Goal: Task Accomplishment & Management: Manage account settings

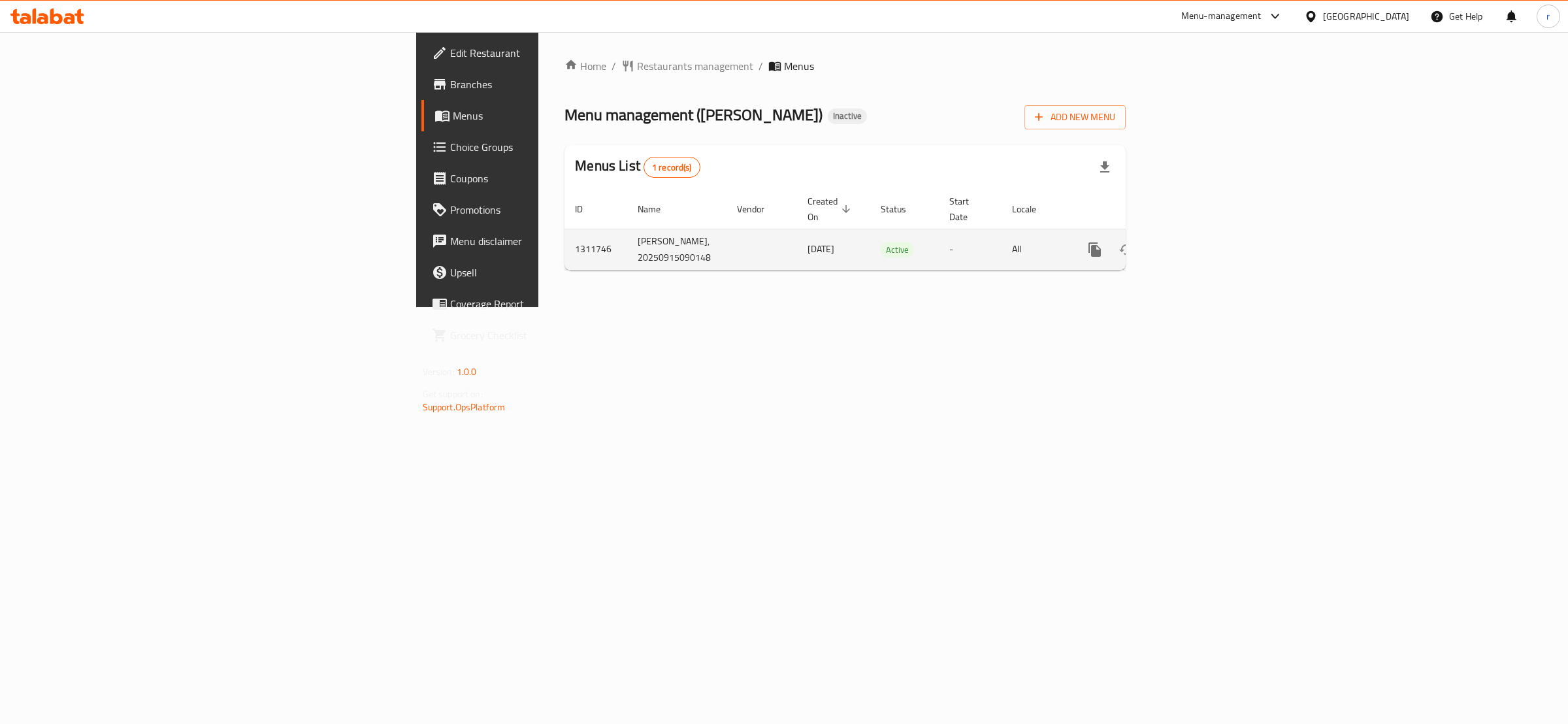
click at [1162, 243] on icon "enhanced table" at bounding box center [1157, 249] width 9 height 12
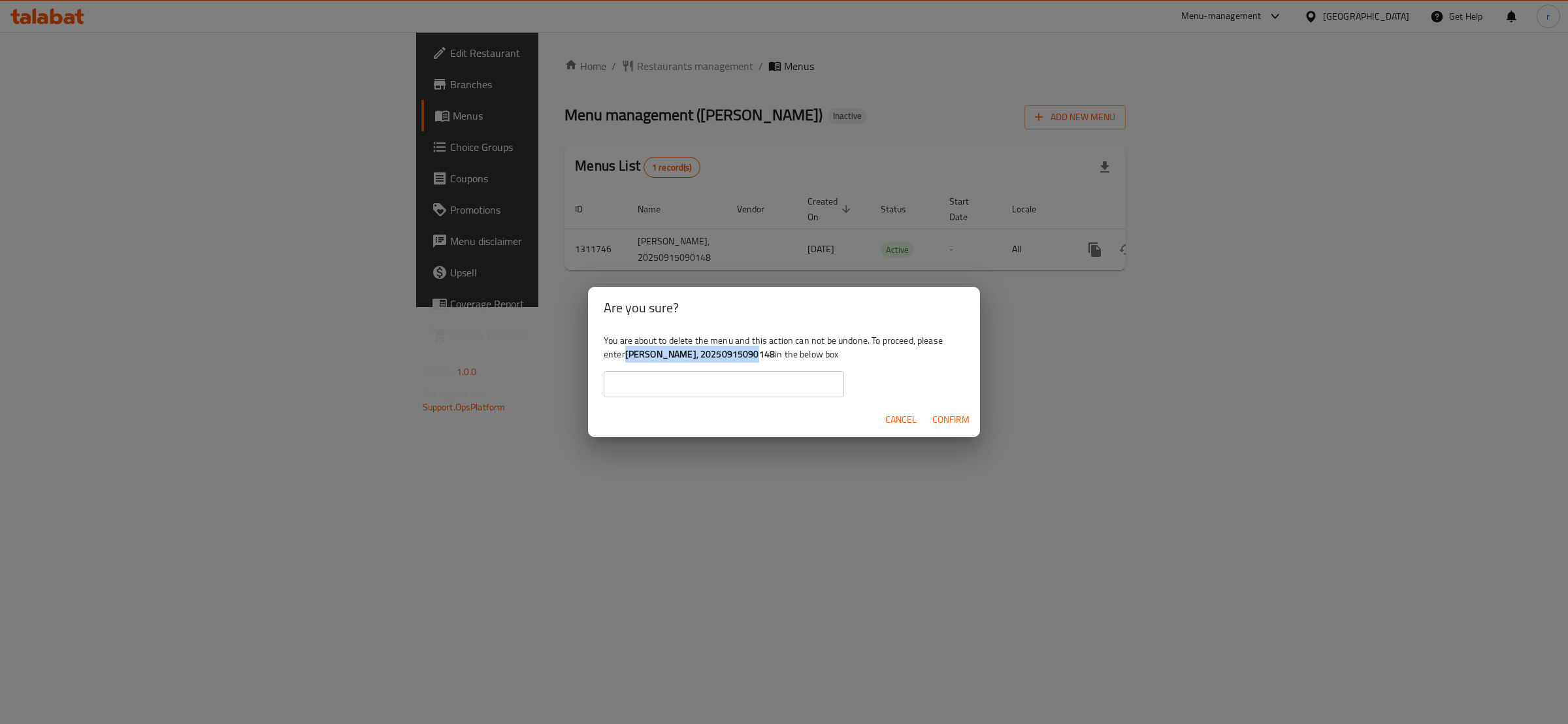
drag, startPoint x: 626, startPoint y: 352, endPoint x: 746, endPoint y: 362, distance: 120.4
click at [746, 362] on div "You are about to delete the menu and this action can not be undone. To proceed,…" at bounding box center [784, 365] width 392 height 73
copy div "[PERSON_NAME], 20250915090148"
click at [687, 379] on input "text" at bounding box center [724, 384] width 241 height 26
paste input "[PERSON_NAME], 20250915090148"
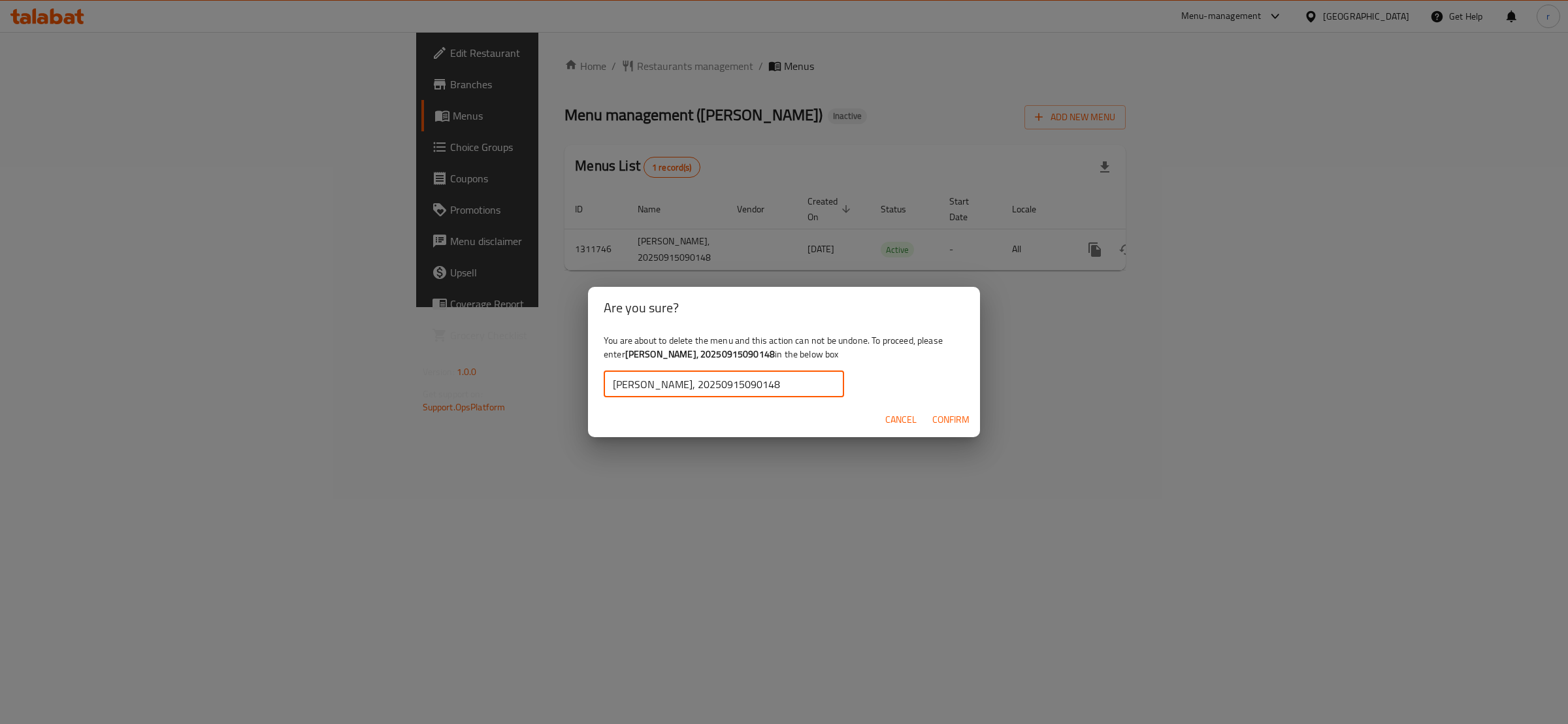
click at [952, 420] on span "Confirm" at bounding box center [951, 419] width 37 height 16
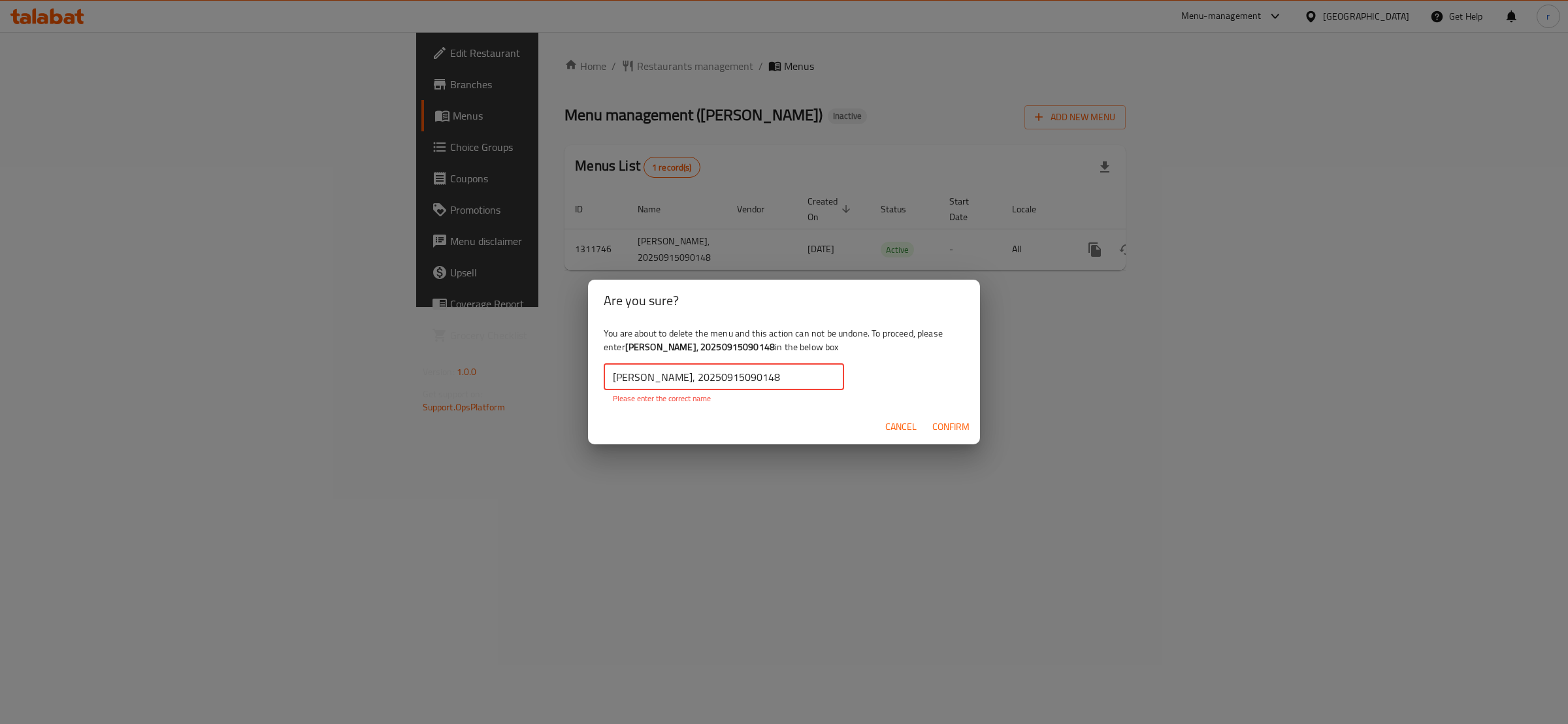
click at [611, 373] on input "Bas Mrishk, 20250915090148" at bounding box center [724, 377] width 241 height 26
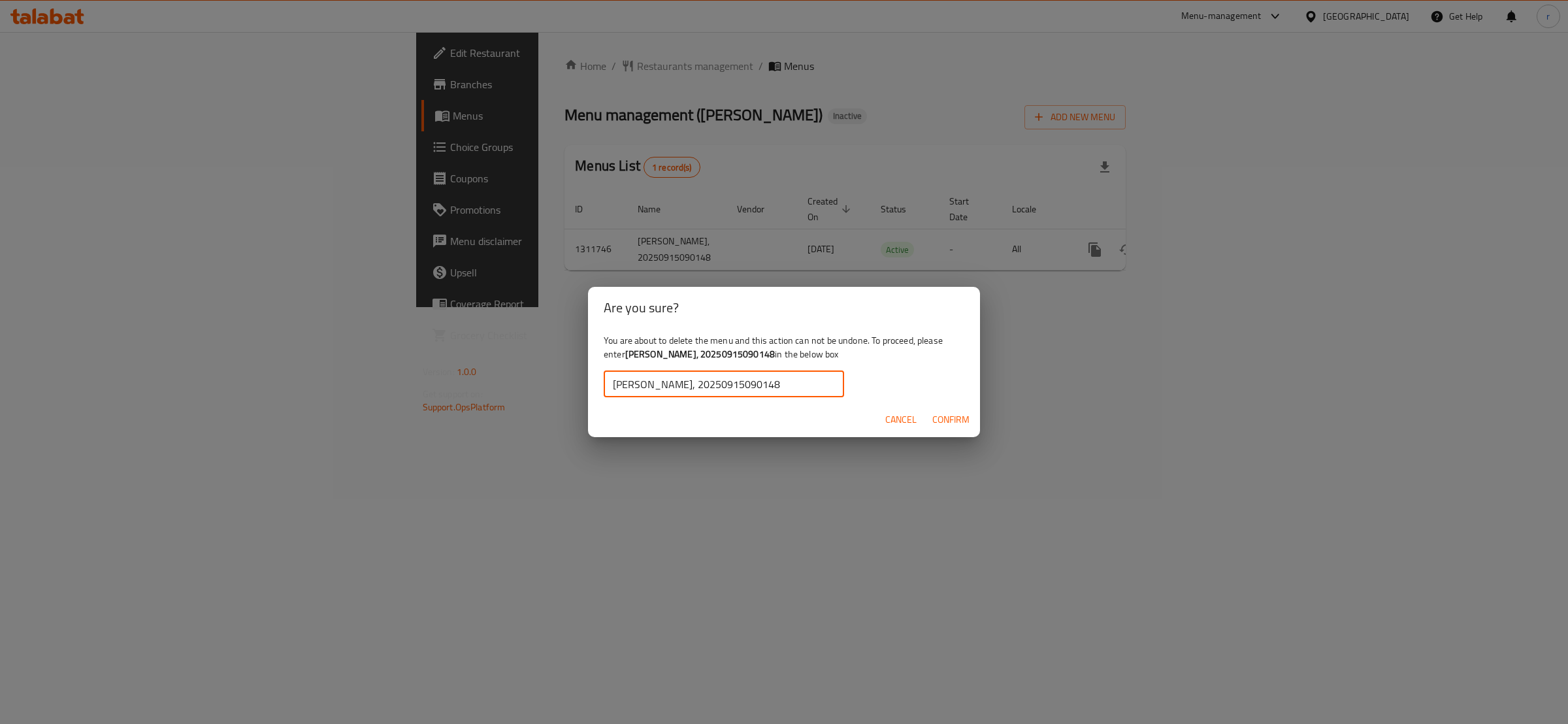
type input "Bas Mrishk, 20250915090148"
click at [940, 411] on span "Confirm" at bounding box center [951, 419] width 37 height 16
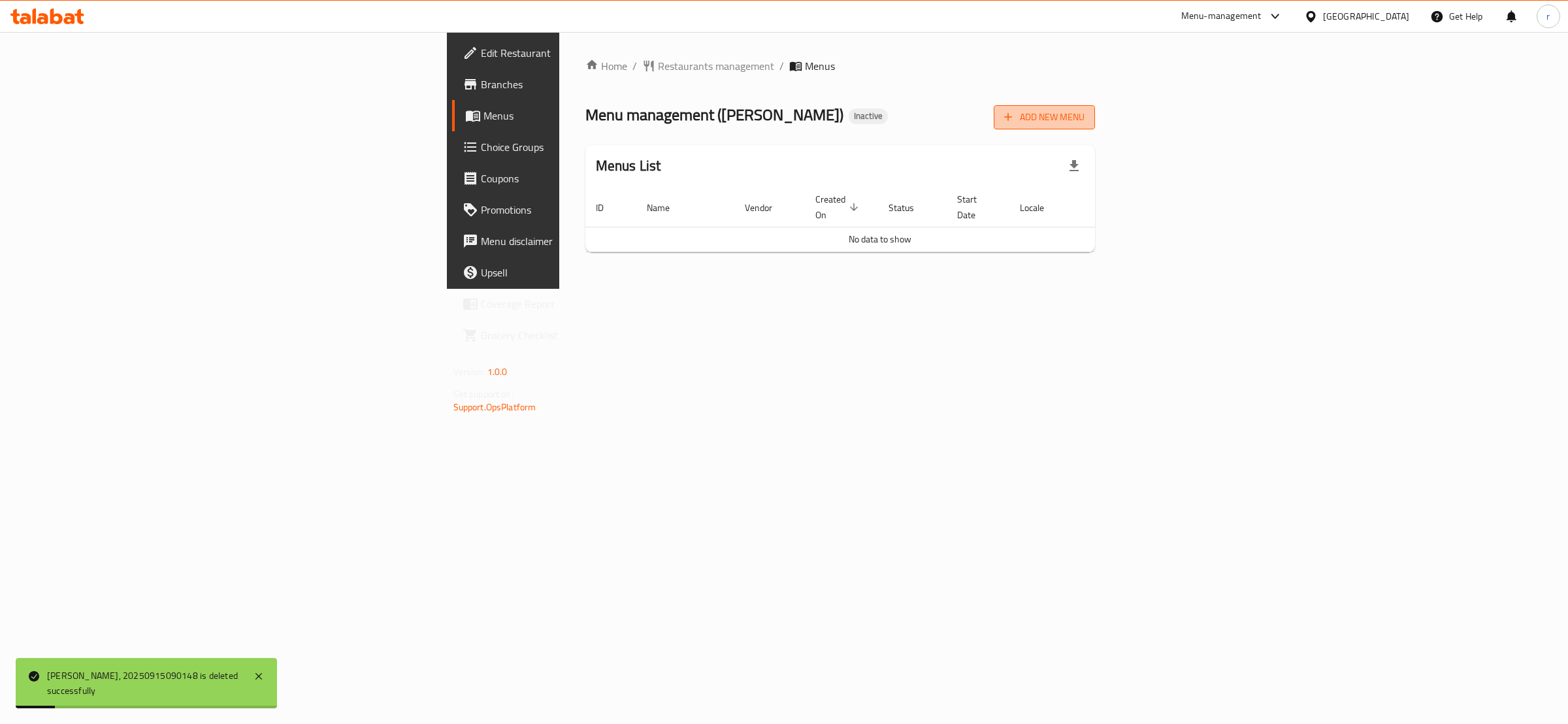
click at [1085, 112] on span "Add New Menu" at bounding box center [1044, 117] width 80 height 16
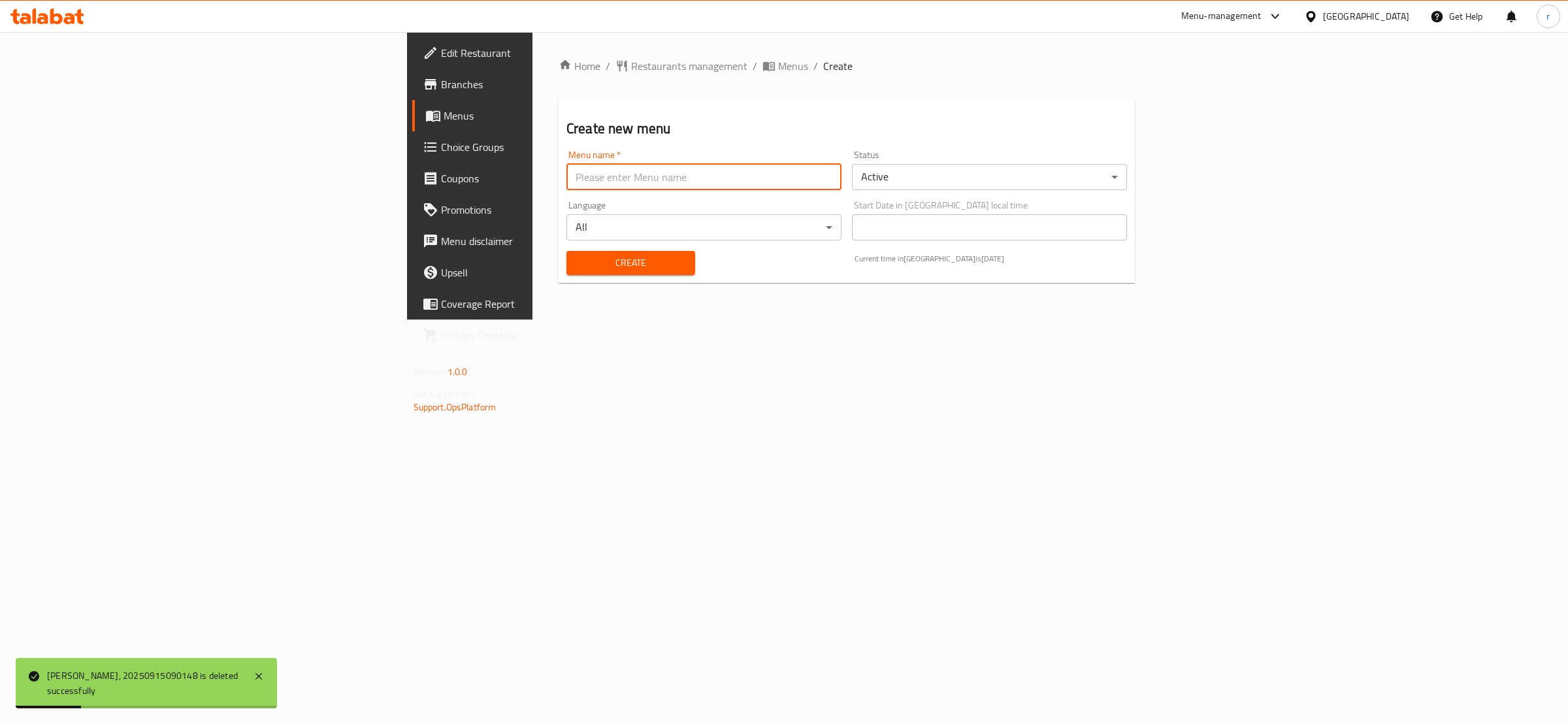
click at [567, 188] on input "text" at bounding box center [704, 177] width 275 height 26
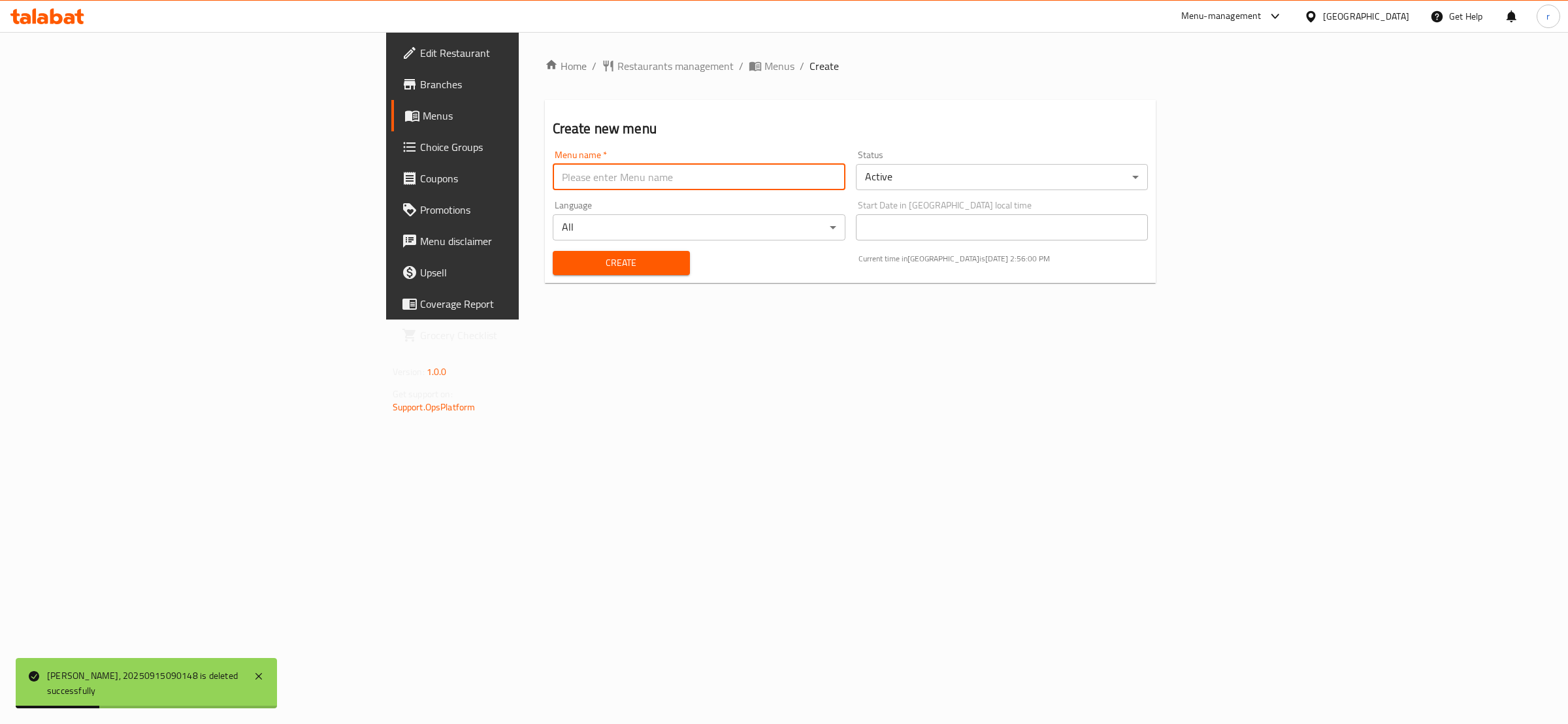
type input "Rahma Mohammed Ahmed Ahmed"
click at [553, 271] on button "Create" at bounding box center [621, 263] width 137 height 24
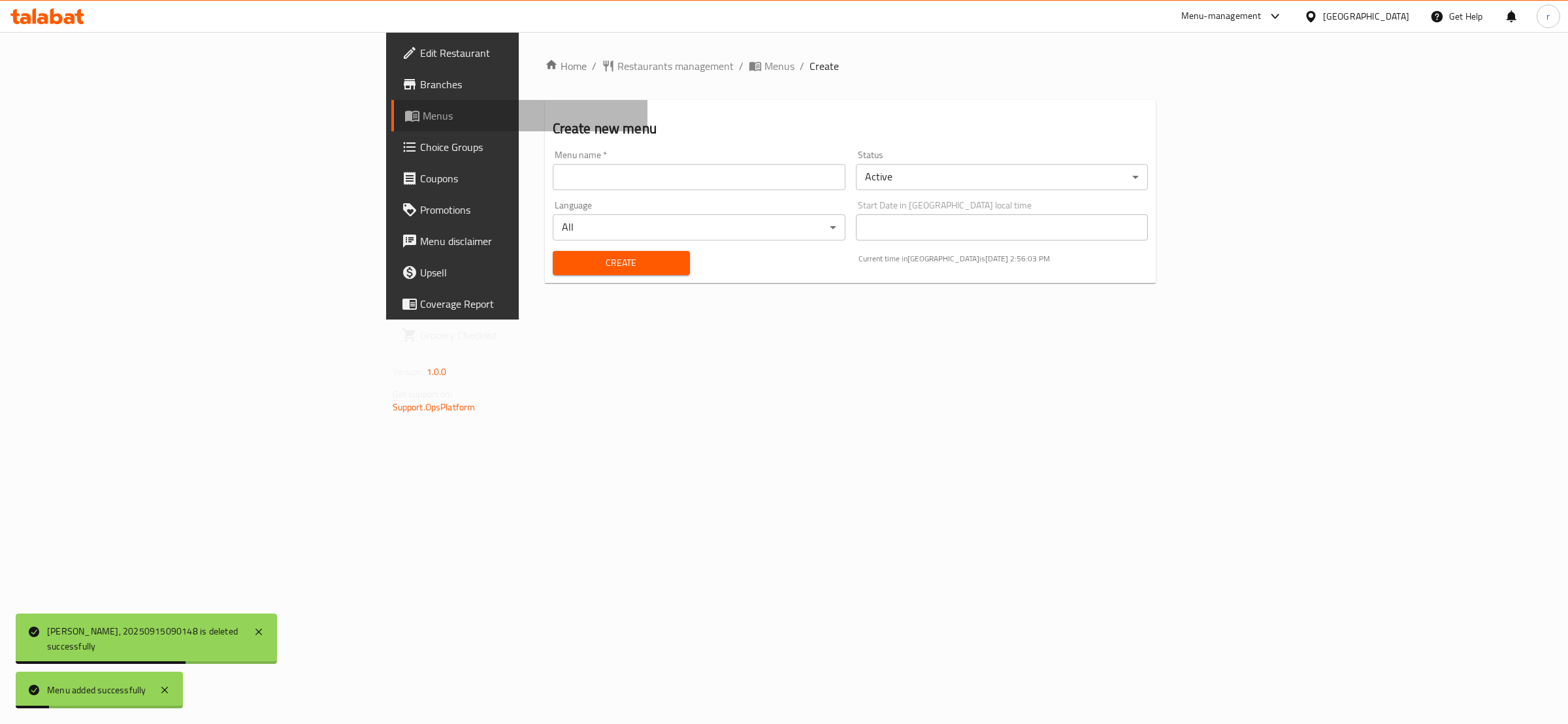
click at [423, 107] on span "Menus" at bounding box center [530, 115] width 215 height 16
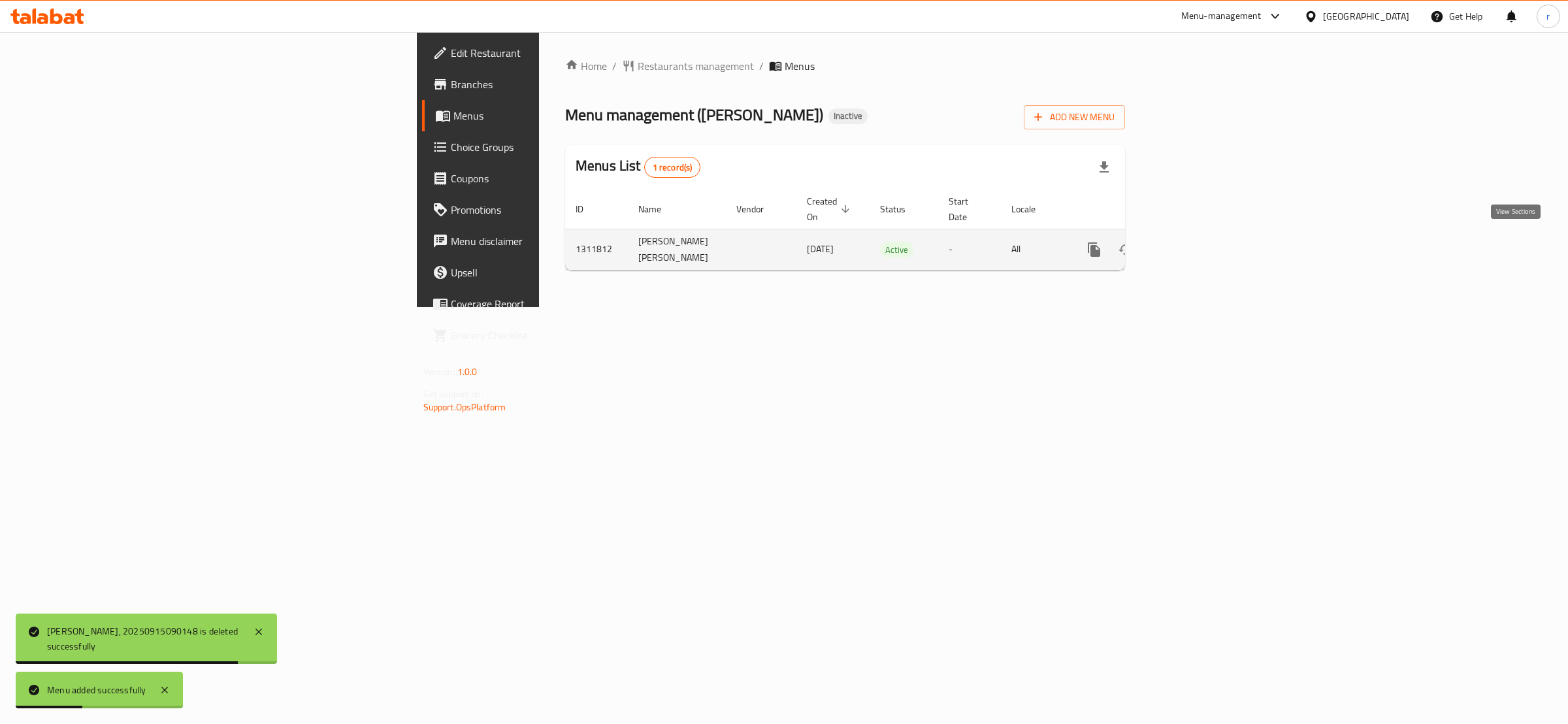
click at [1196, 251] on icon "enhanced table" at bounding box center [1189, 250] width 16 height 16
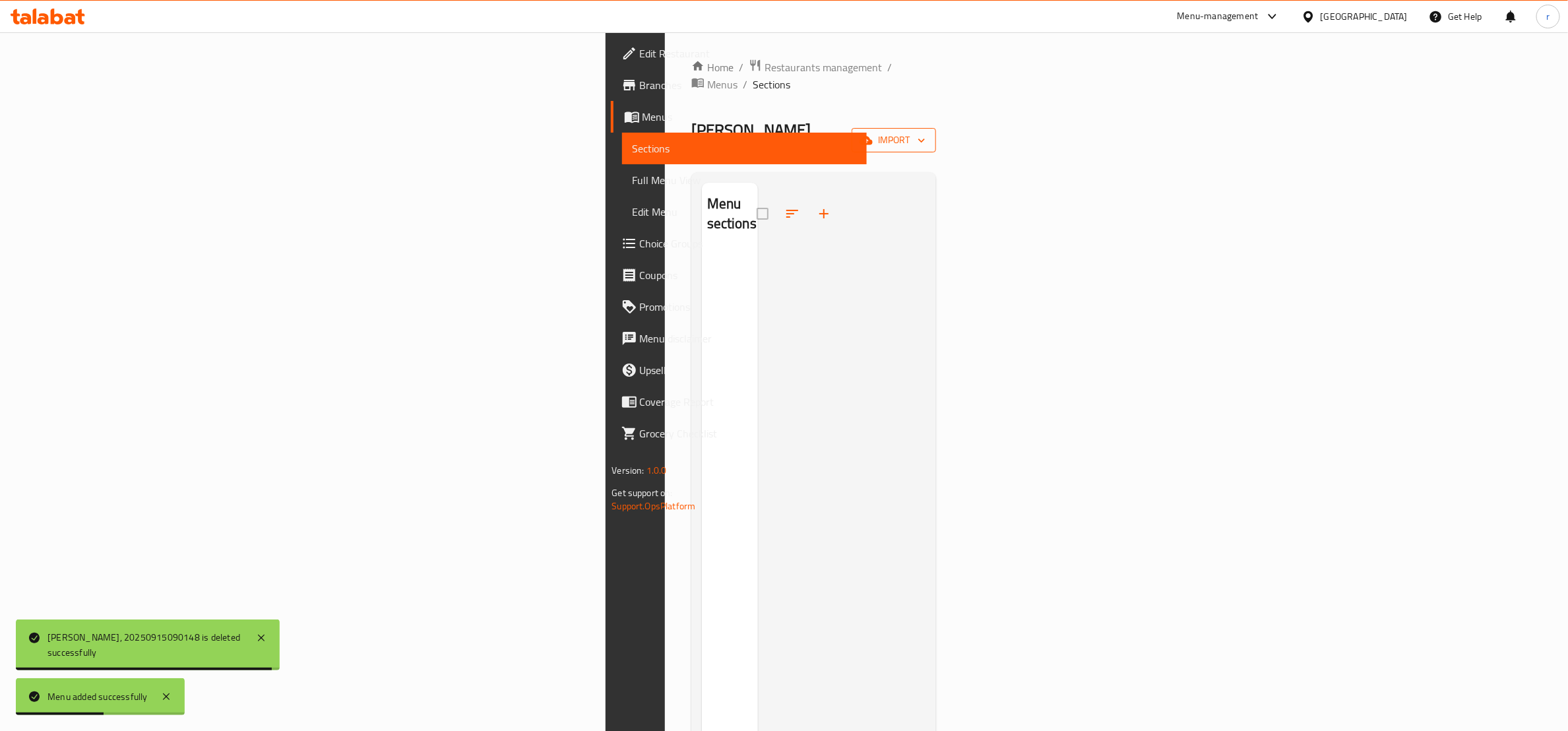
click at [926, 132] on span "import" at bounding box center [894, 140] width 63 height 17
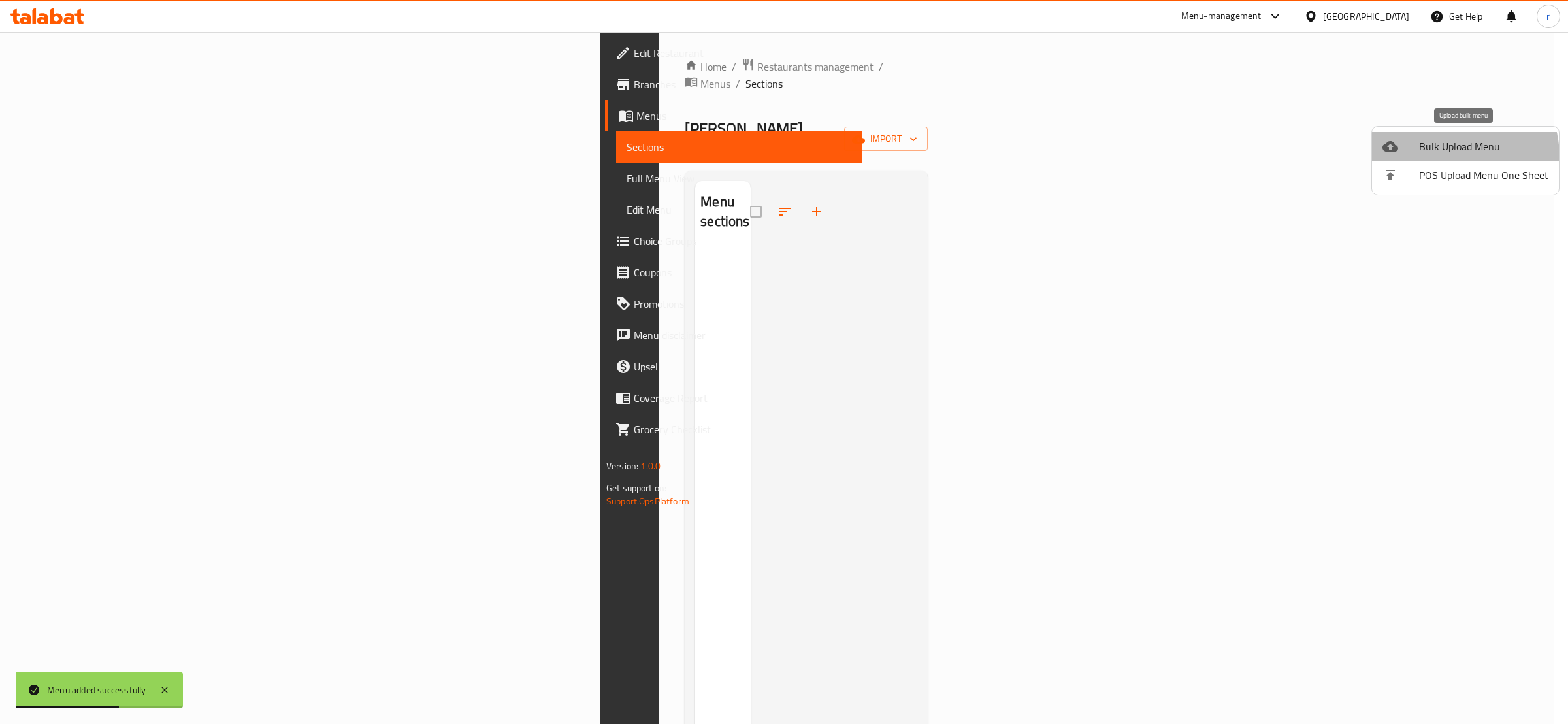
click at [1445, 157] on li "Bulk Upload Menu" at bounding box center [1466, 146] width 187 height 28
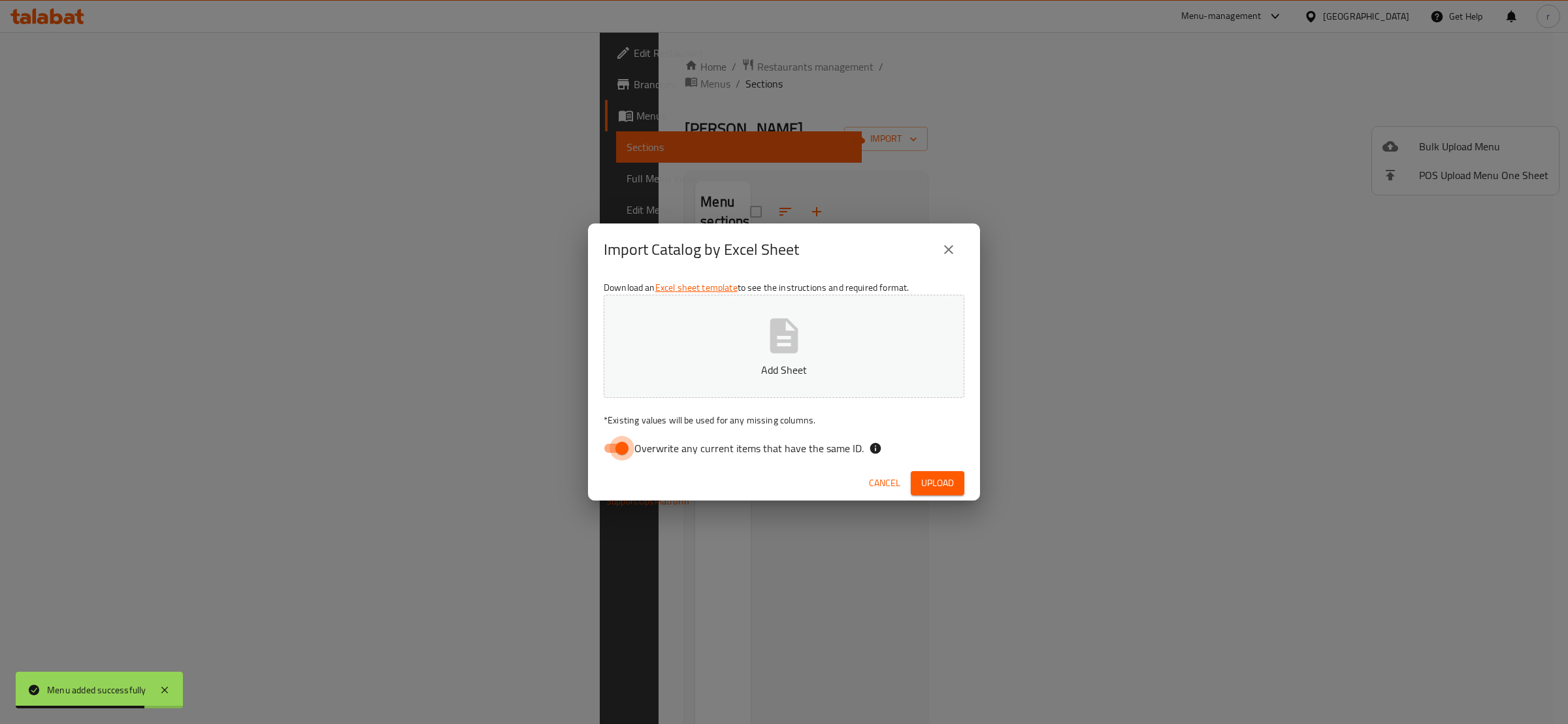
click at [616, 445] on input "Overwrite any current items that have the same ID." at bounding box center [622, 448] width 75 height 25
checkbox input "false"
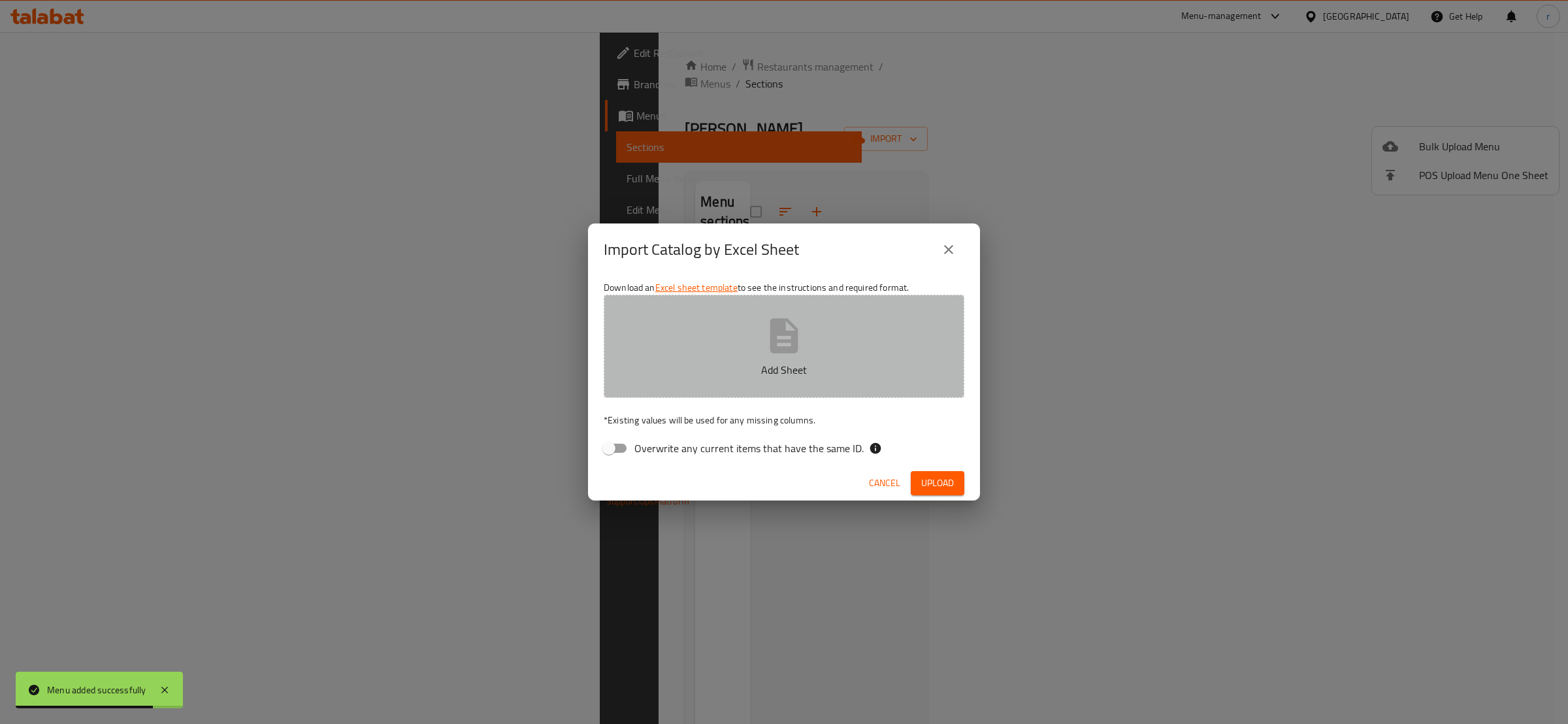
click at [678, 353] on button "Add Sheet" at bounding box center [784, 346] width 361 height 103
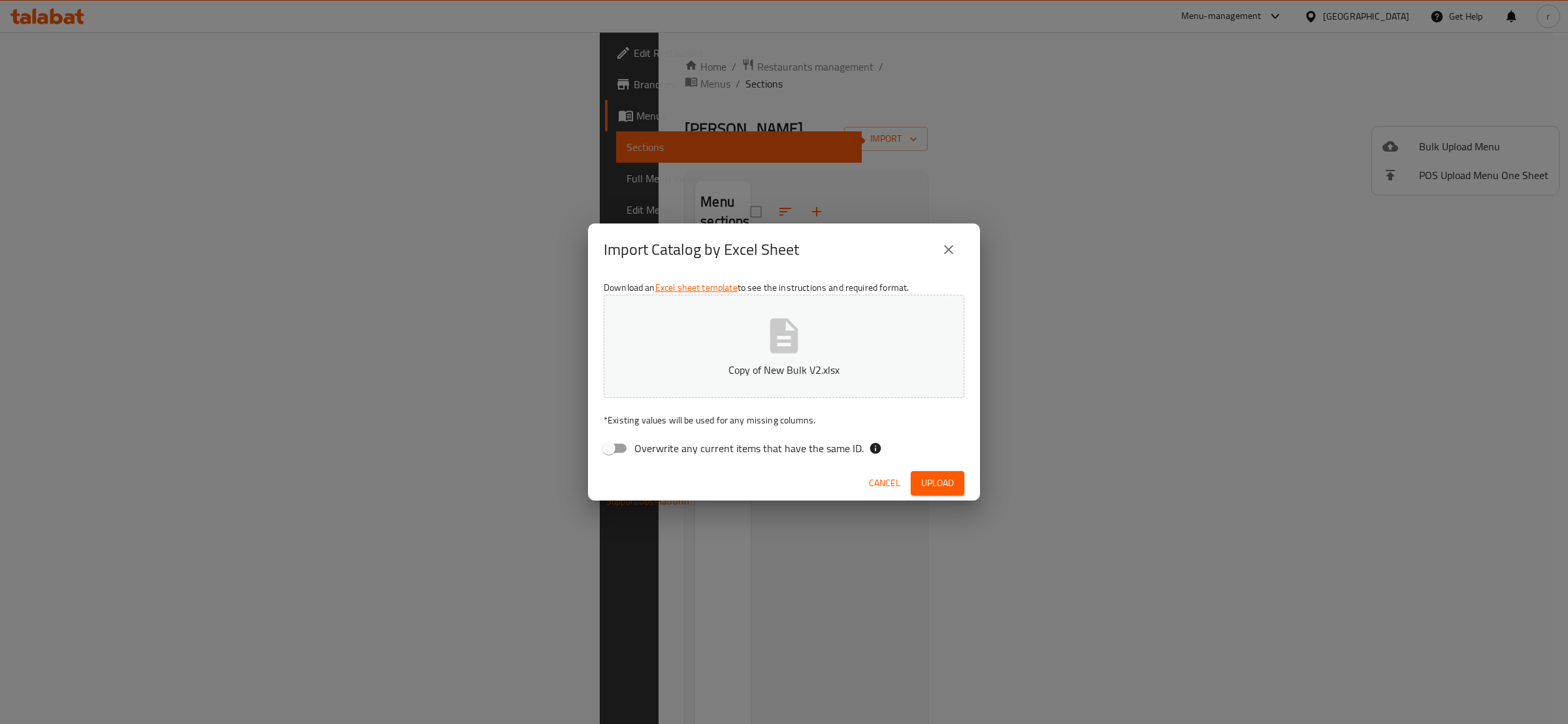
click at [937, 484] on span "Upload" at bounding box center [938, 483] width 33 height 16
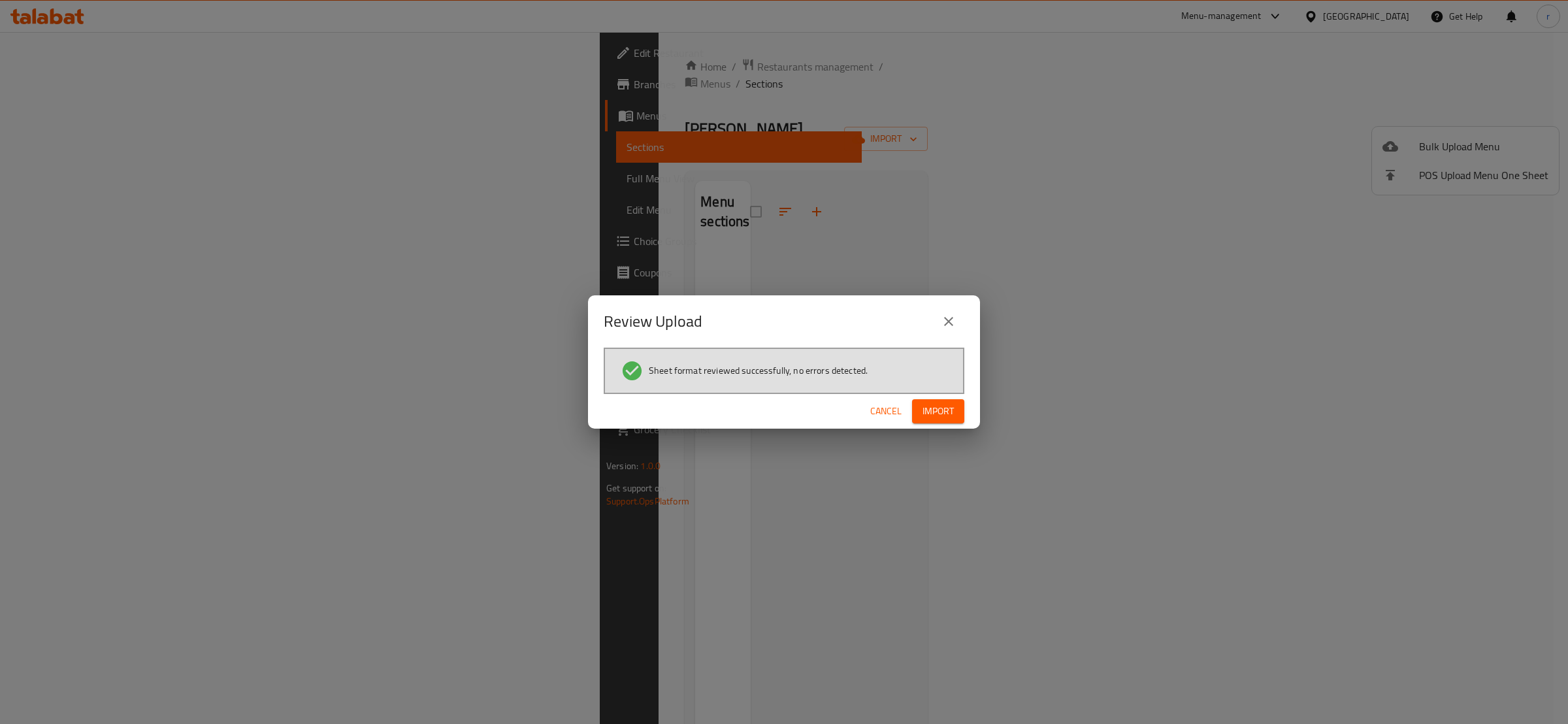
click at [949, 406] on span "Import" at bounding box center [938, 411] width 31 height 16
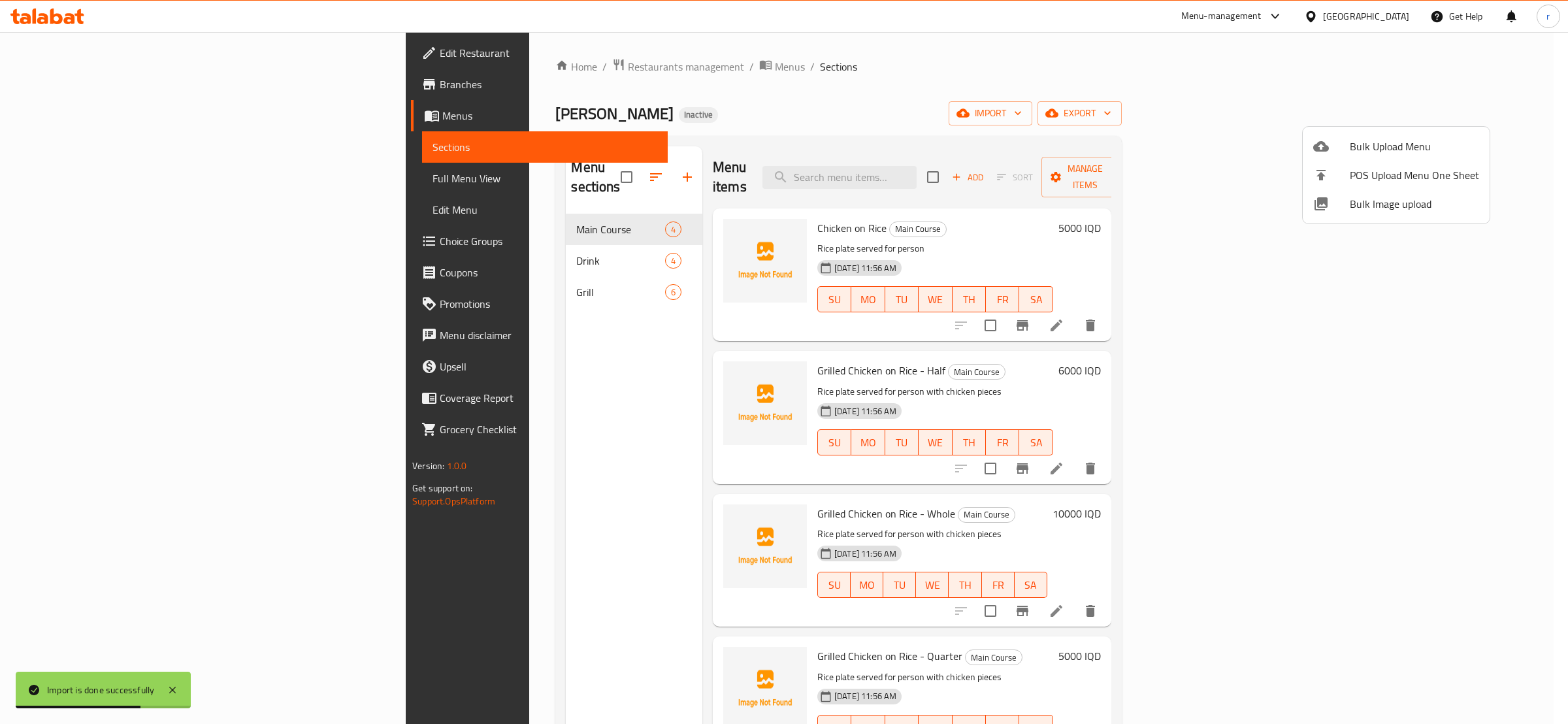
click at [656, 231] on div at bounding box center [784, 362] width 1568 height 724
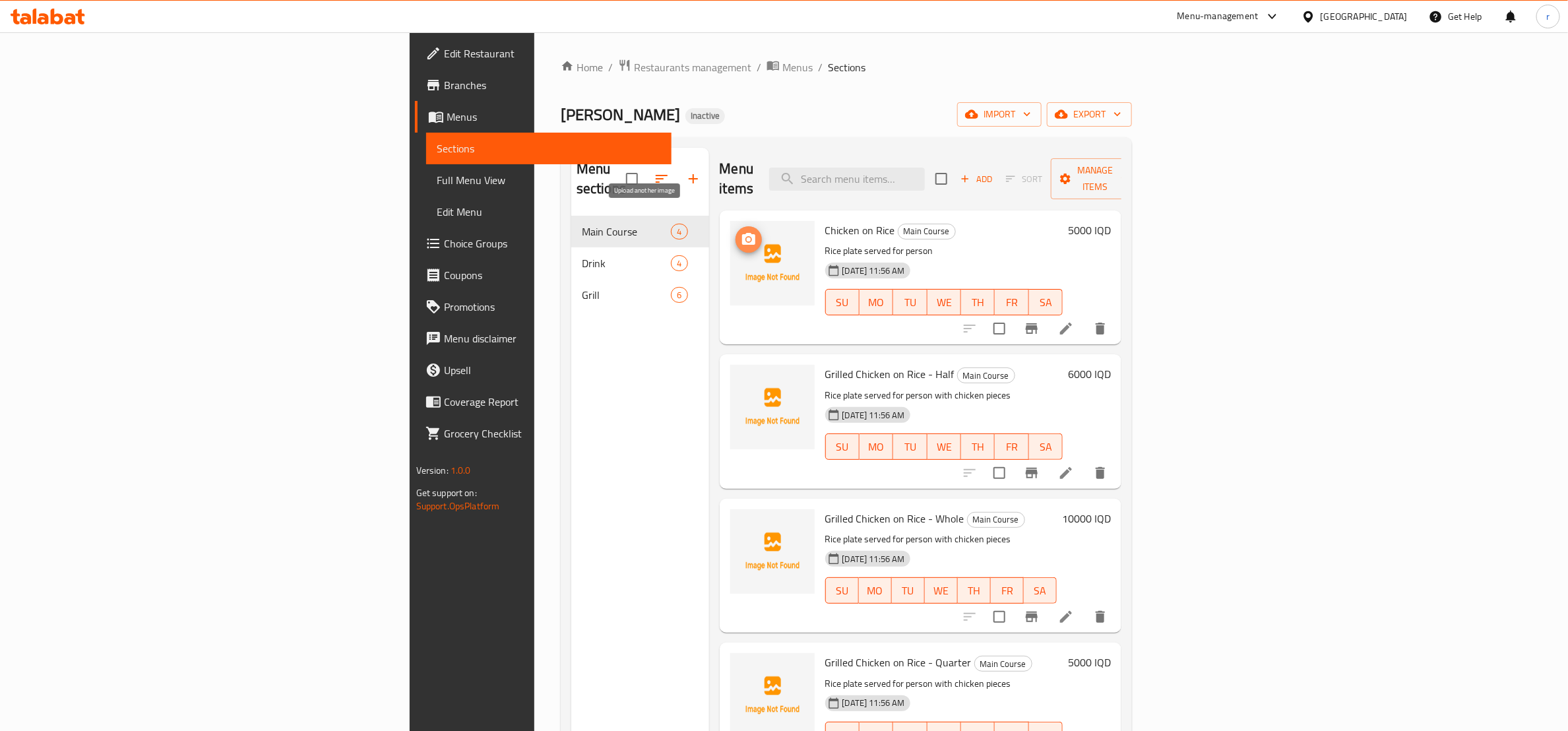
click at [736, 231] on span "upload picture" at bounding box center [749, 239] width 27 height 16
drag, startPoint x: 724, startPoint y: 205, endPoint x: 790, endPoint y: 206, distance: 66.0
click at [826, 221] on span "Chicken on Rice" at bounding box center [860, 231] width 70 height 20
copy span "Chicken on Rice"
click at [741, 231] on icon "upload picture" at bounding box center [749, 239] width 16 height 16
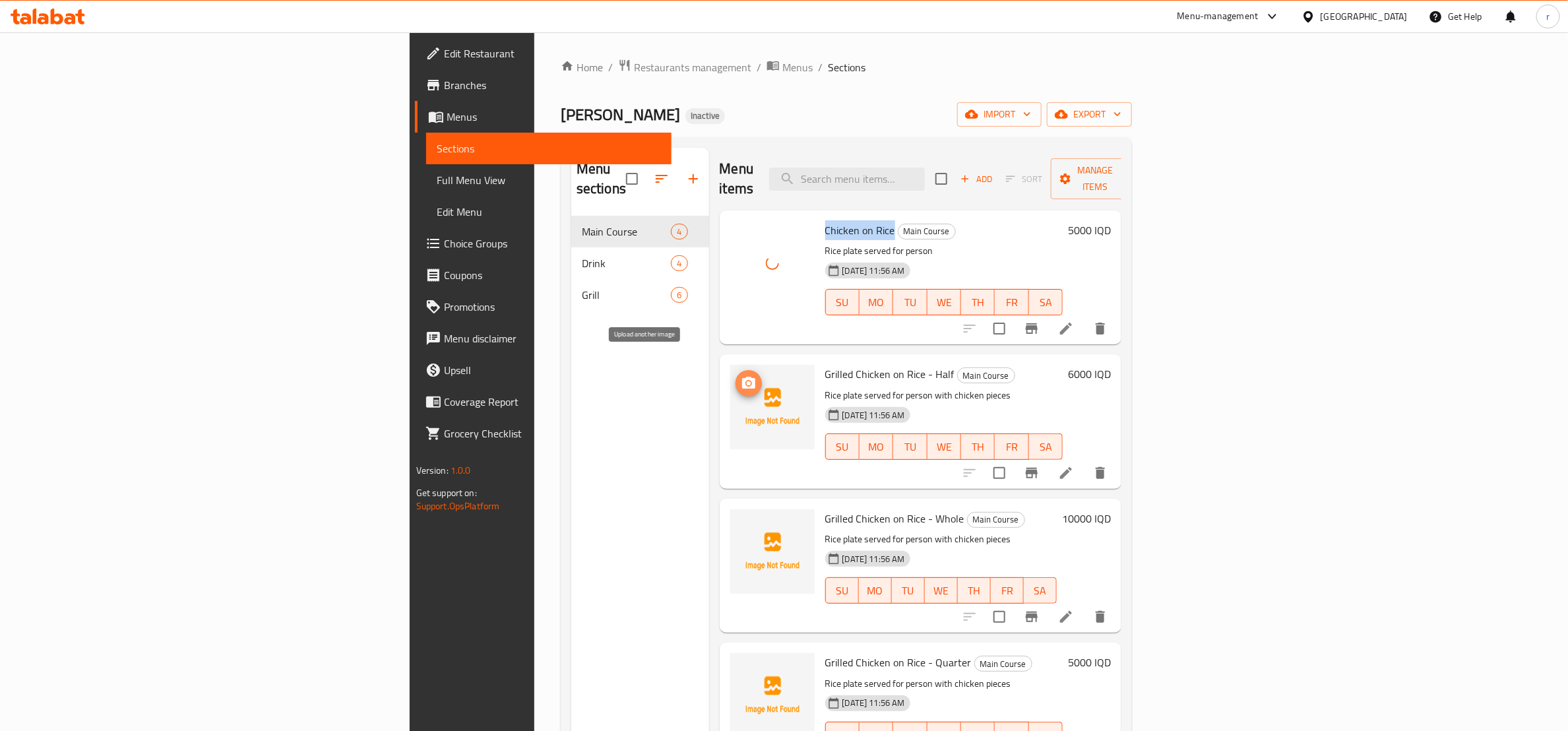
click at [742, 377] on icon "upload picture" at bounding box center [749, 382] width 13 height 12
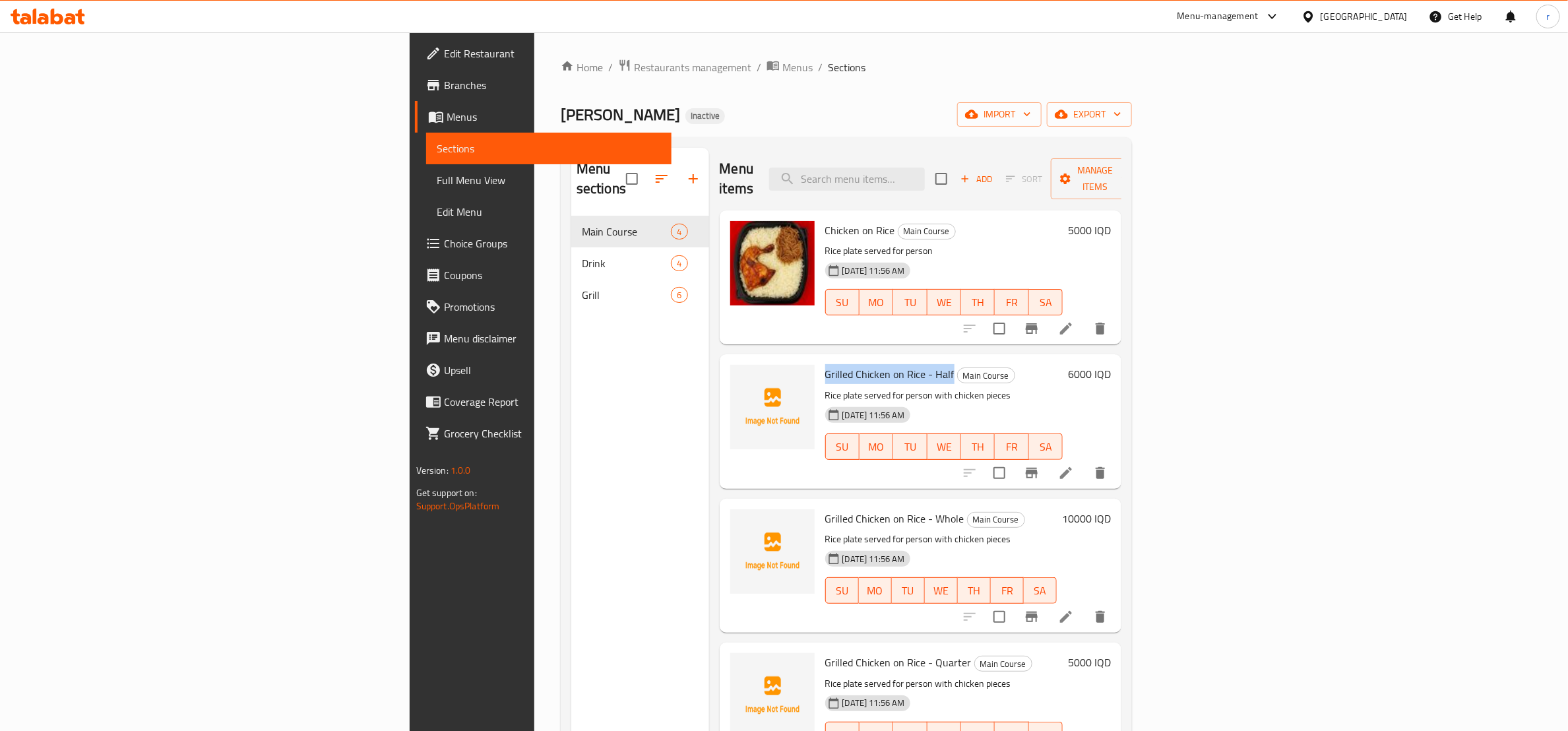
drag, startPoint x: 722, startPoint y: 351, endPoint x: 849, endPoint y: 360, distance: 127.3
click at [849, 365] on h6 "Grilled Chicken on Rice - Half Main Course" at bounding box center [944, 374] width 238 height 19
copy span "Grilled Chicken on Rice - Half"
click at [742, 377] on icon "upload picture" at bounding box center [749, 382] width 13 height 12
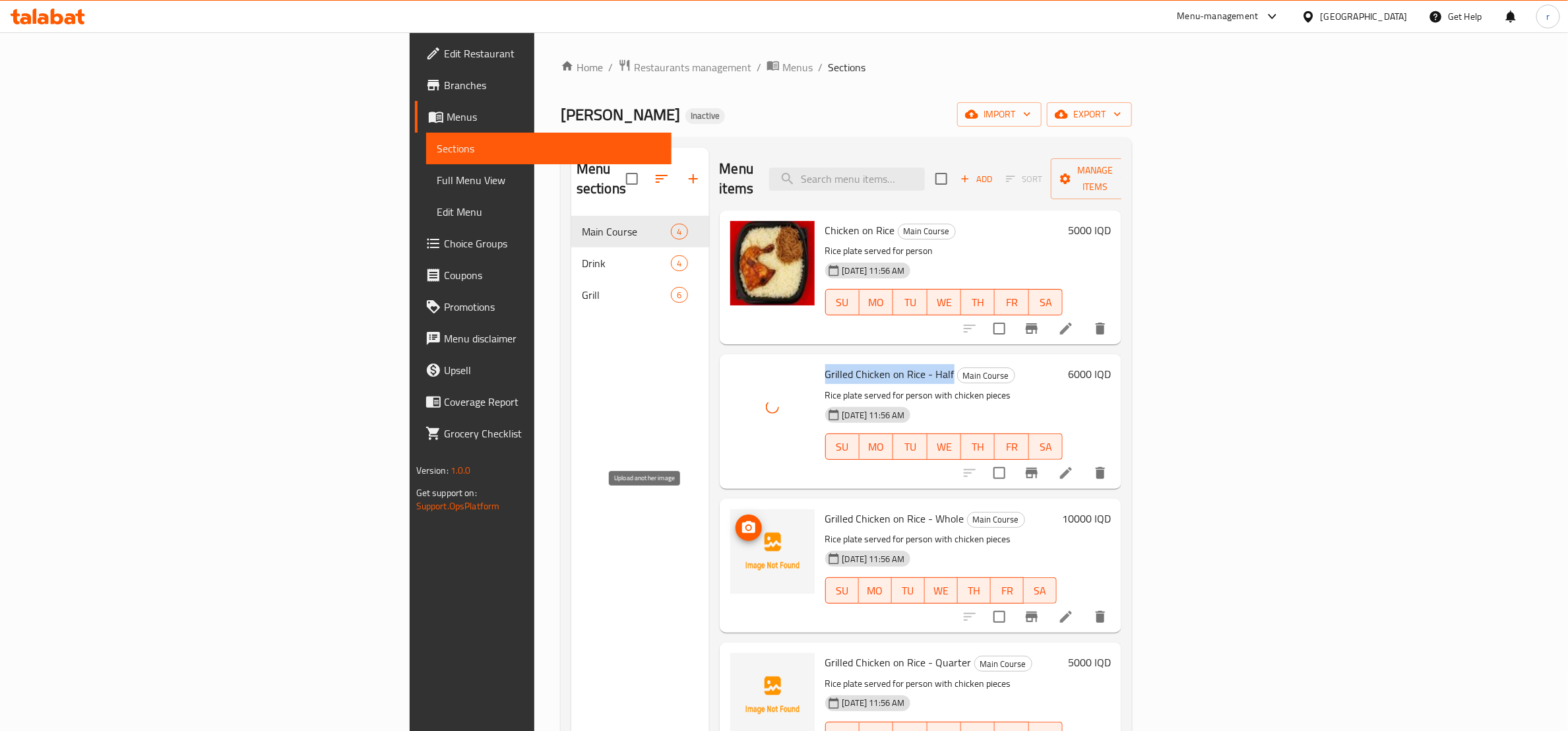
click at [741, 520] on icon "upload picture" at bounding box center [749, 528] width 16 height 16
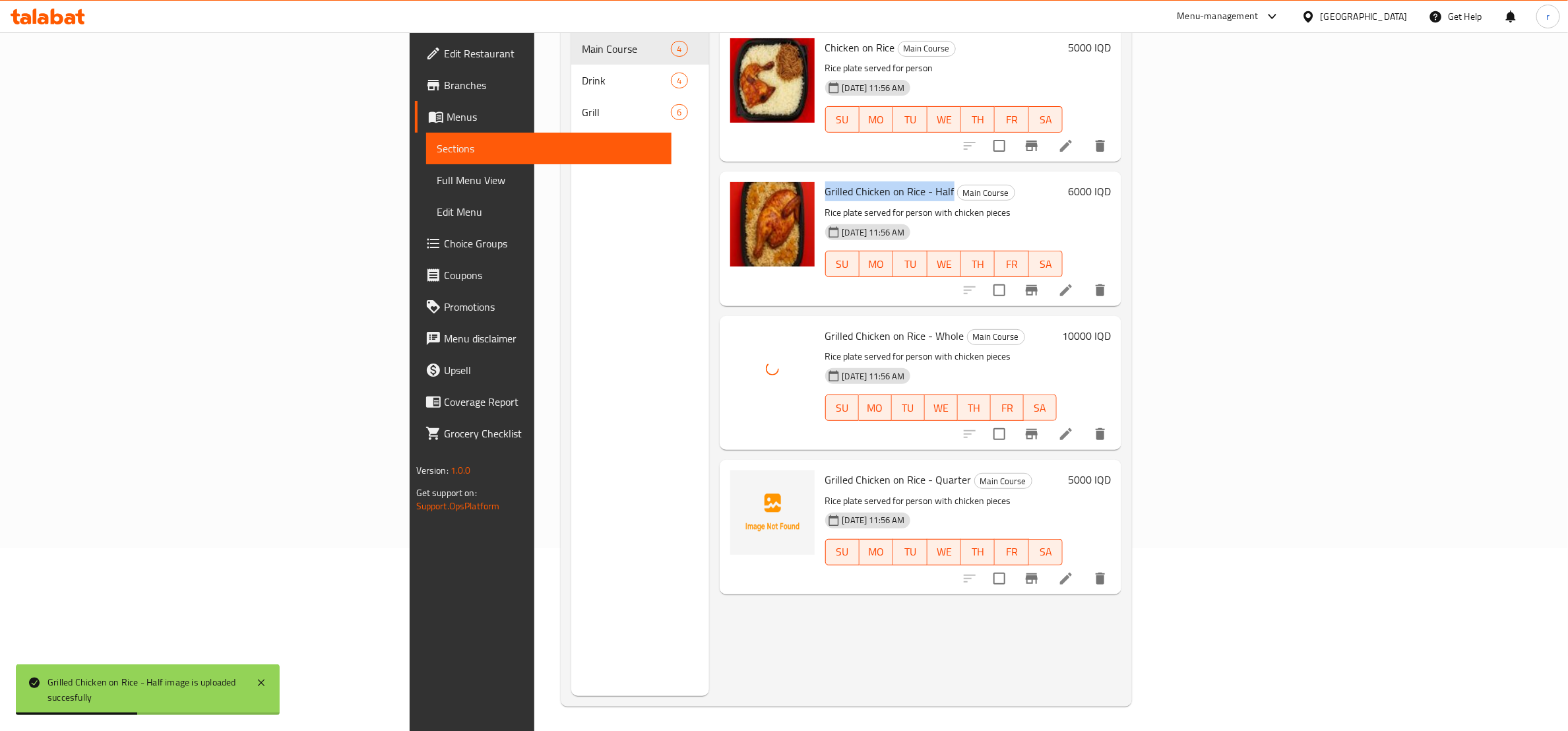
scroll to position [185, 0]
click at [736, 474] on button "upload picture" at bounding box center [749, 487] width 27 height 27
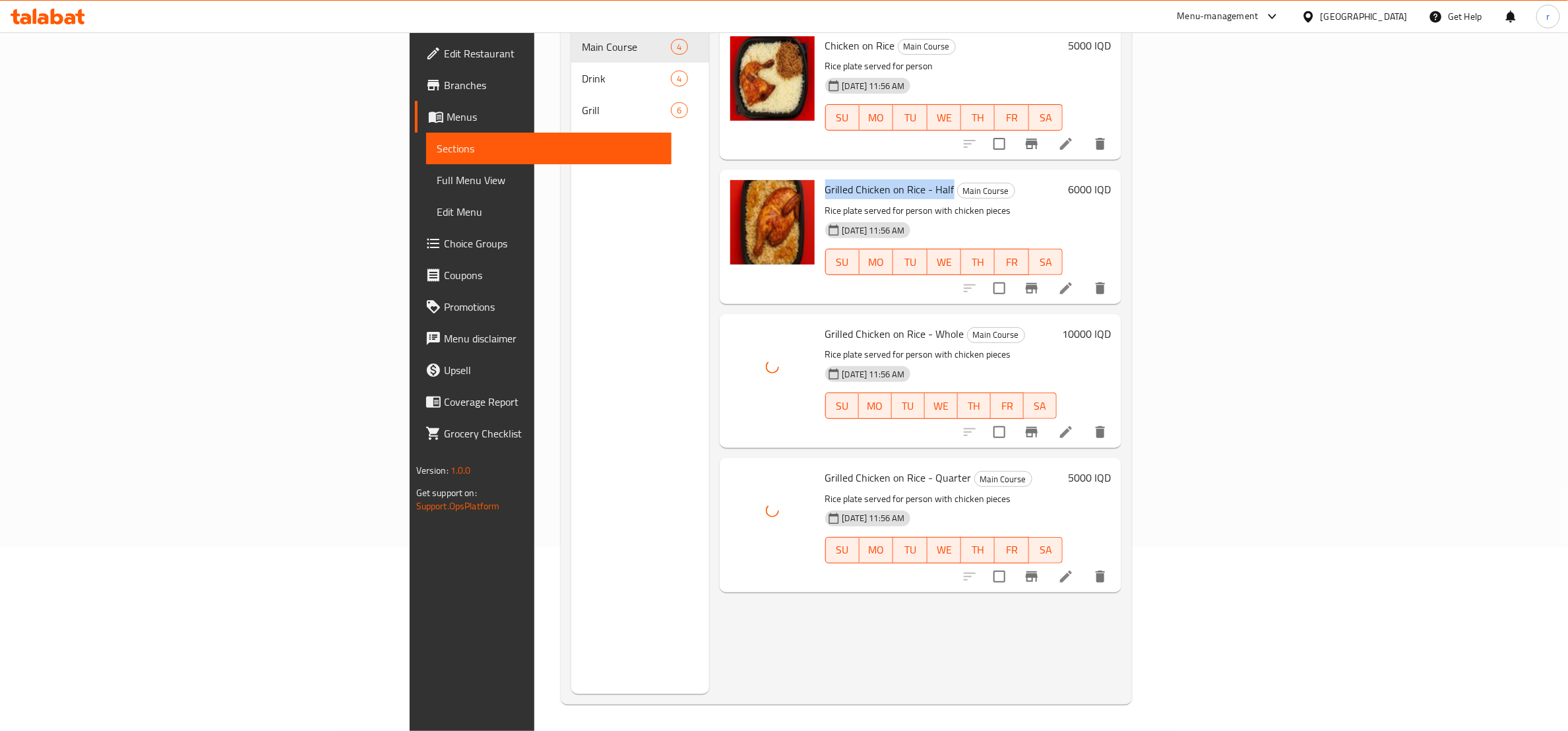
scroll to position [0, 0]
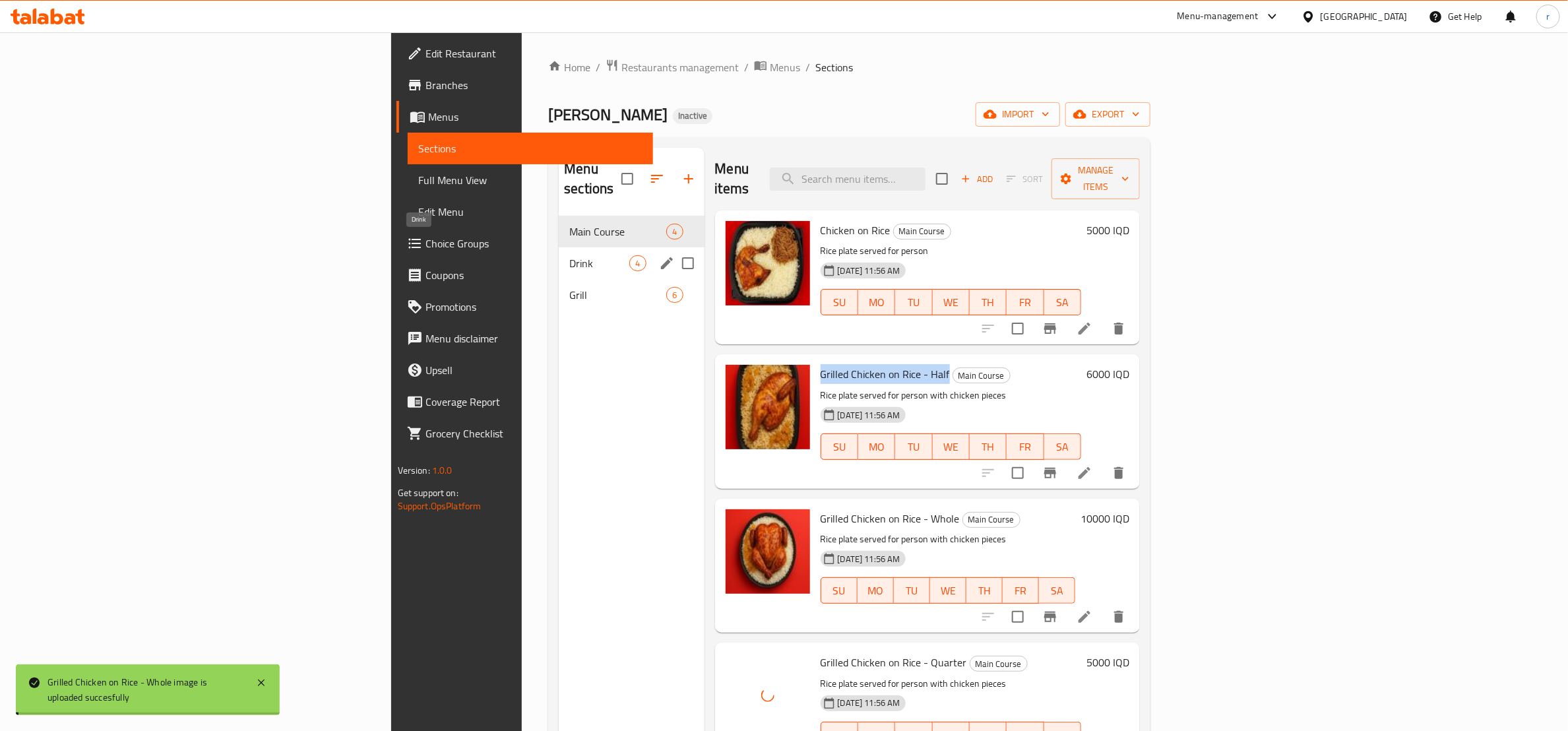
click at [569, 255] on span "Drink" at bounding box center [599, 263] width 60 height 16
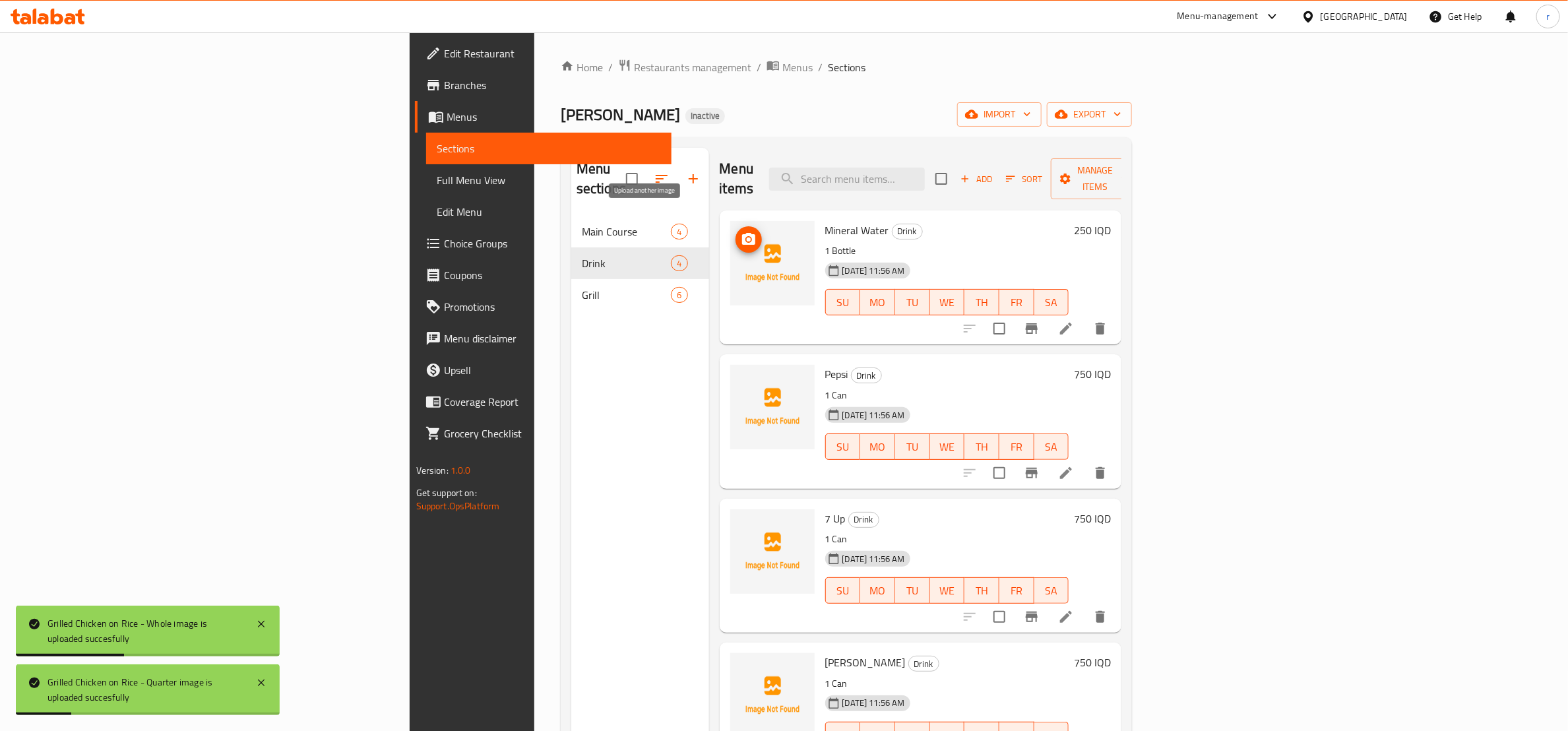
click at [736, 231] on span "upload picture" at bounding box center [749, 239] width 27 height 16
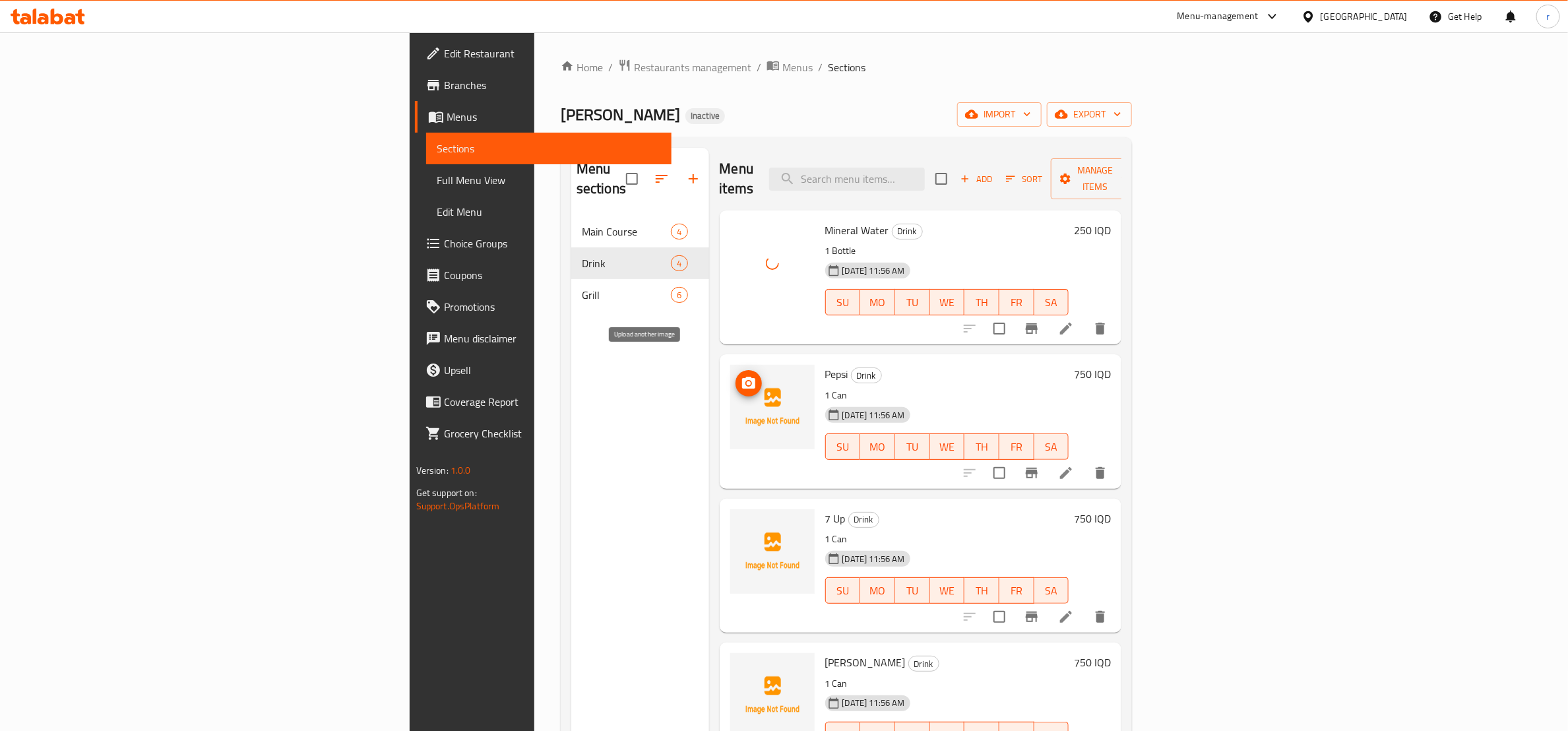
click at [741, 375] on icon "upload picture" at bounding box center [749, 383] width 16 height 16
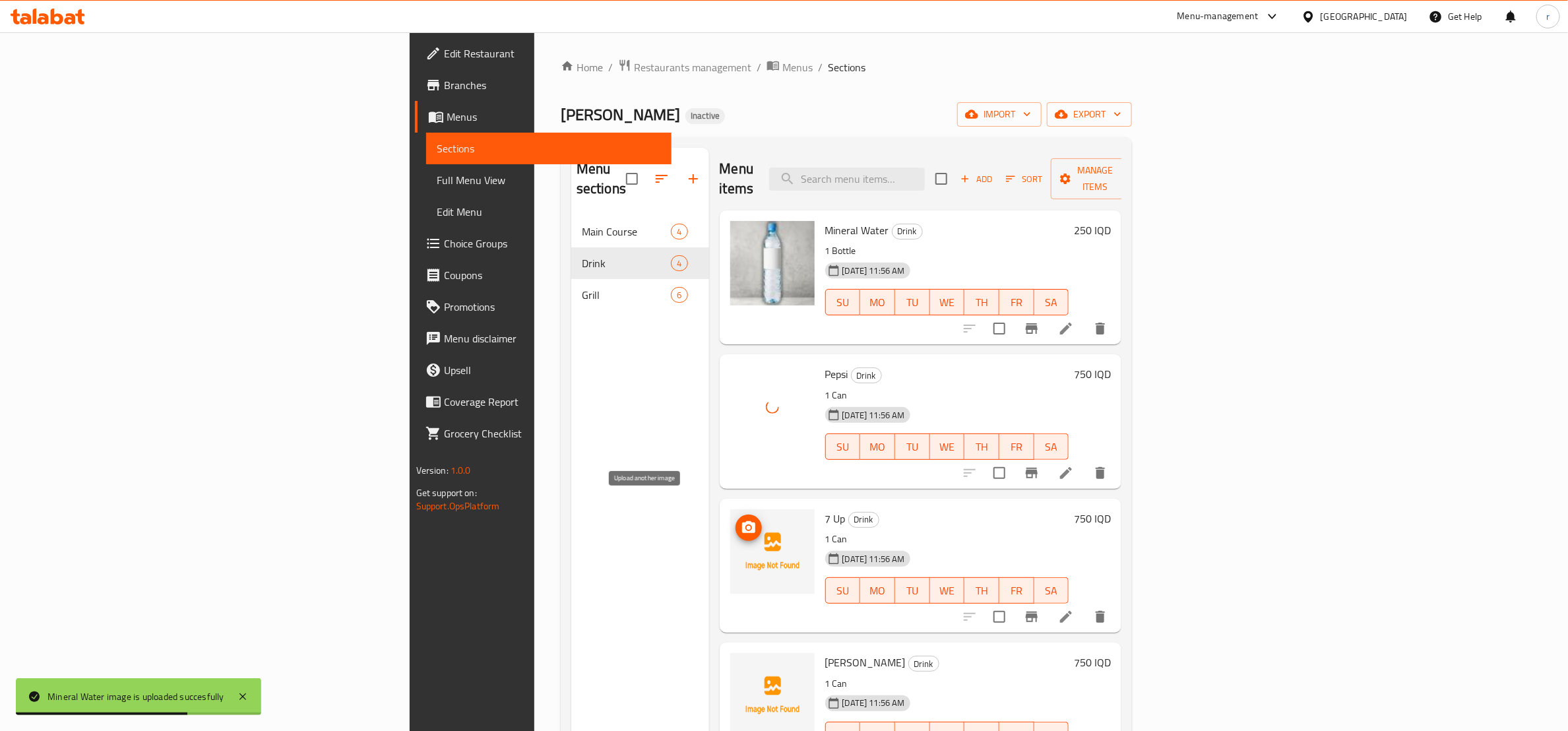
click at [736, 515] on button "upload picture" at bounding box center [749, 528] width 27 height 27
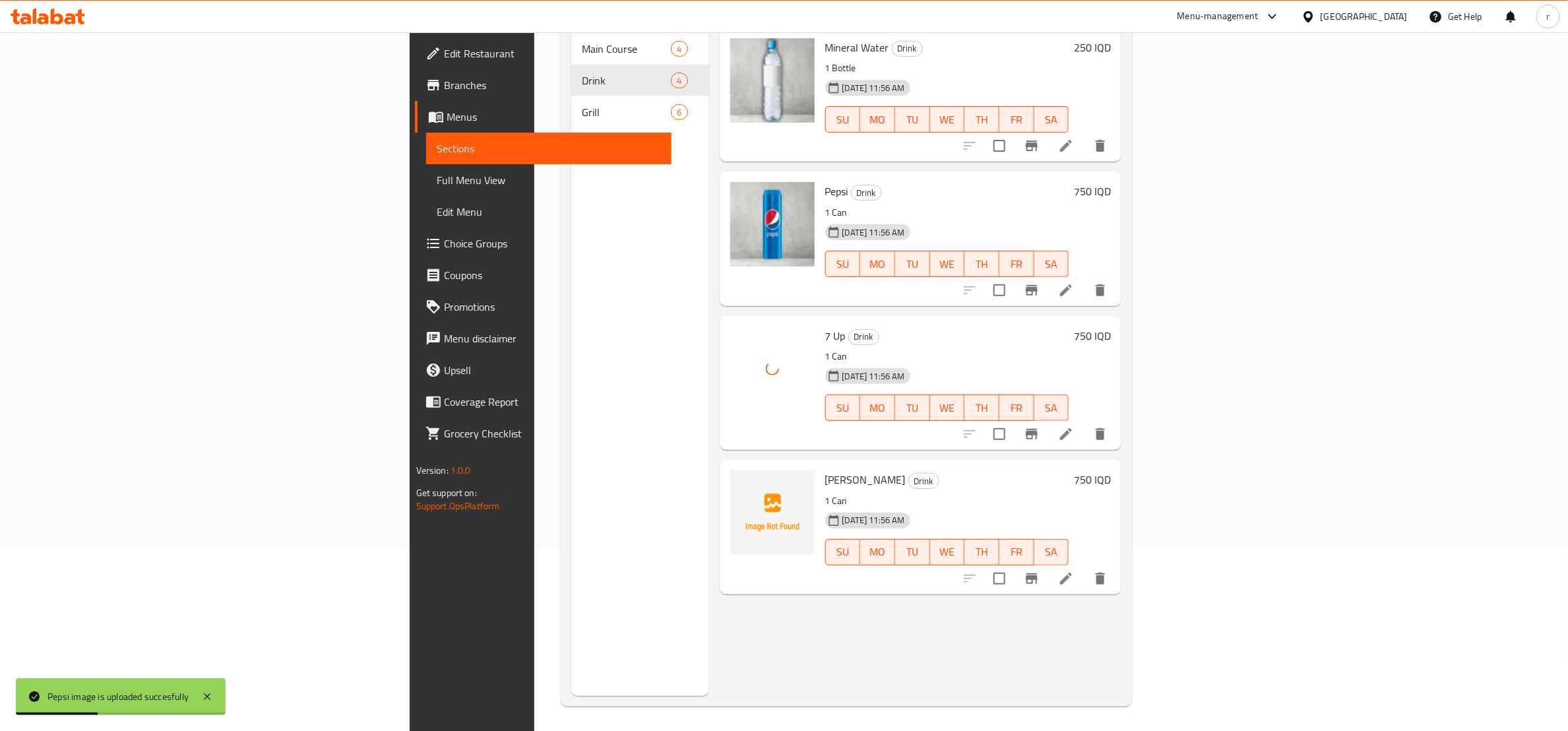
scroll to position [185, 0]
click at [742, 480] on icon "upload picture" at bounding box center [749, 486] width 13 height 12
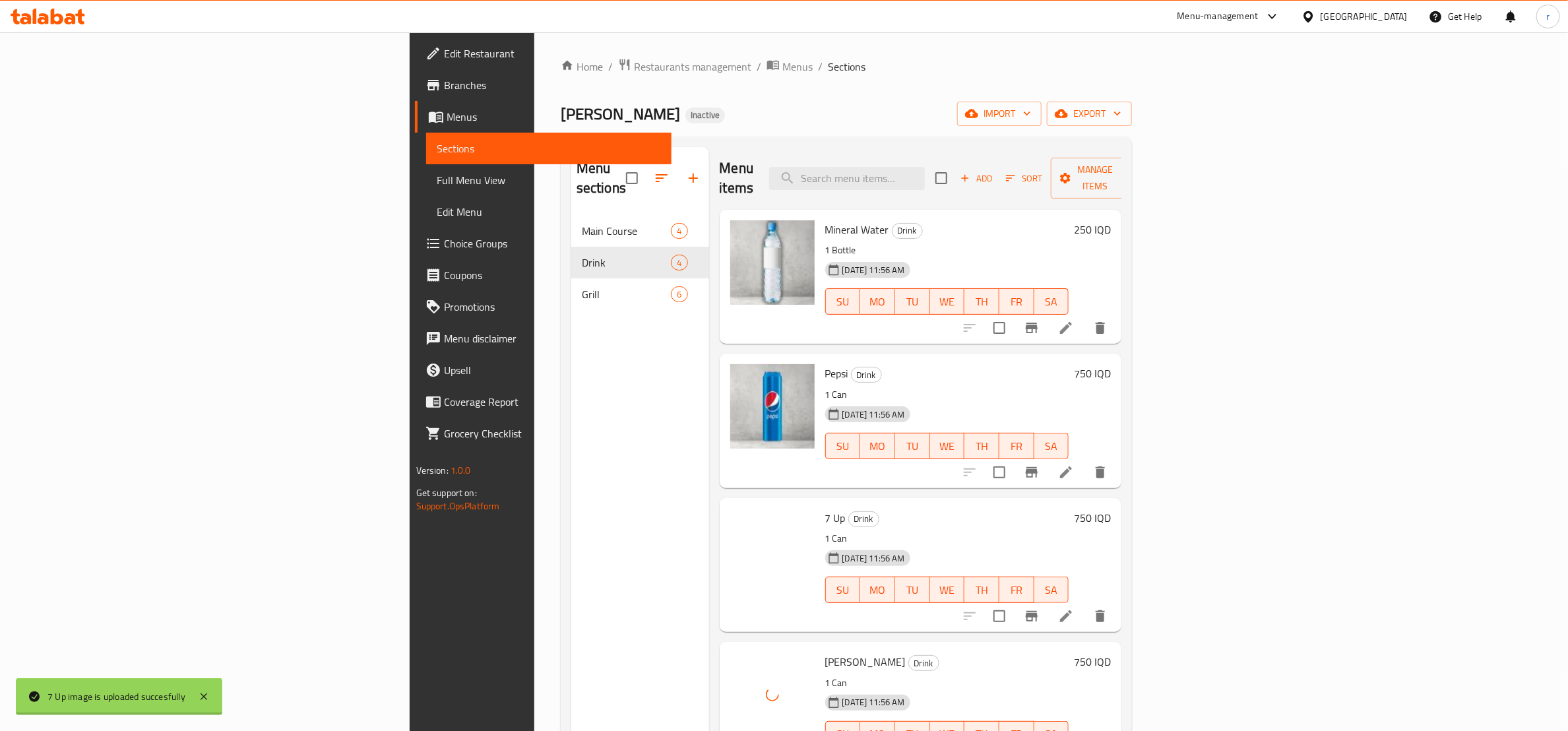
scroll to position [0, 0]
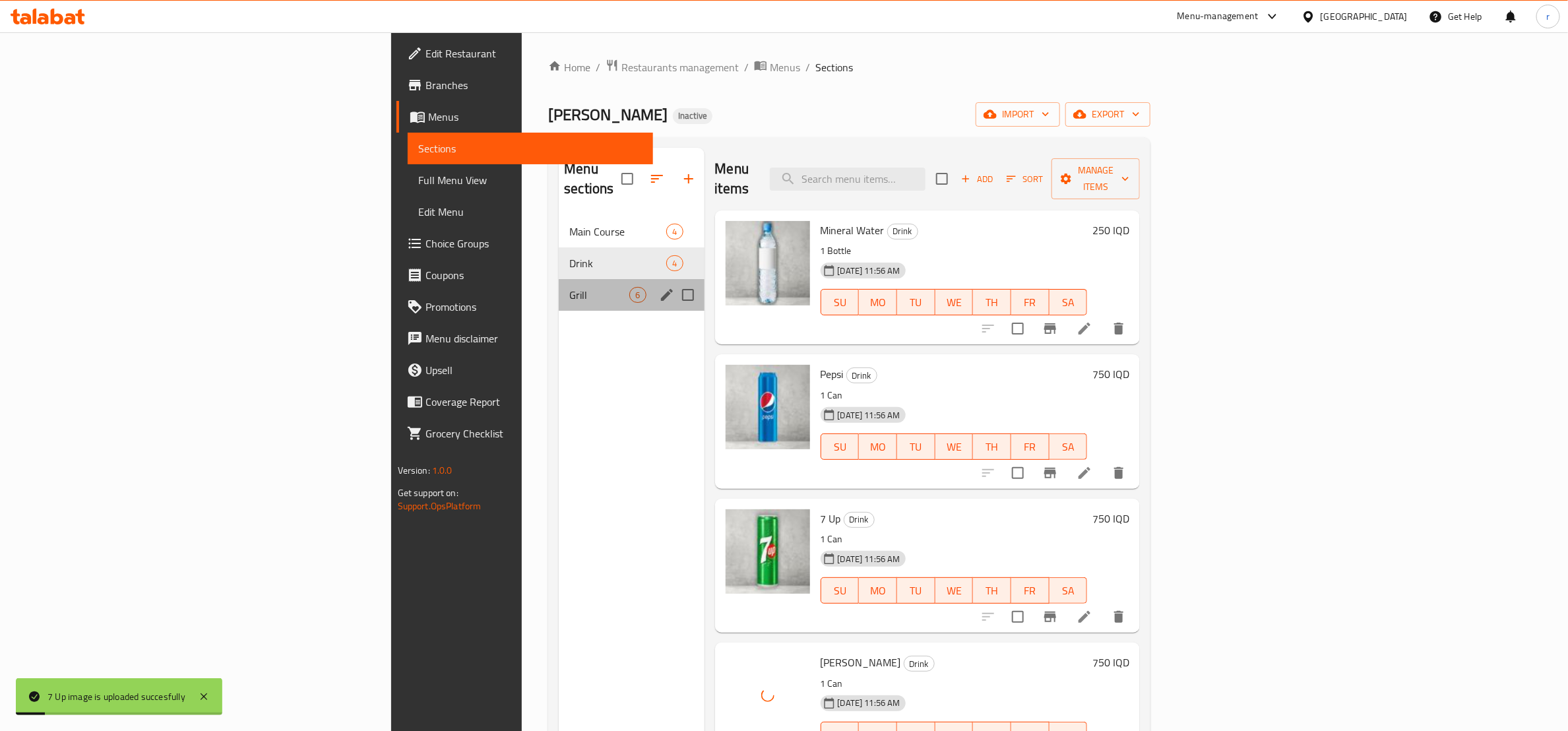
click at [559, 286] on div "Grill 6" at bounding box center [632, 295] width 145 height 32
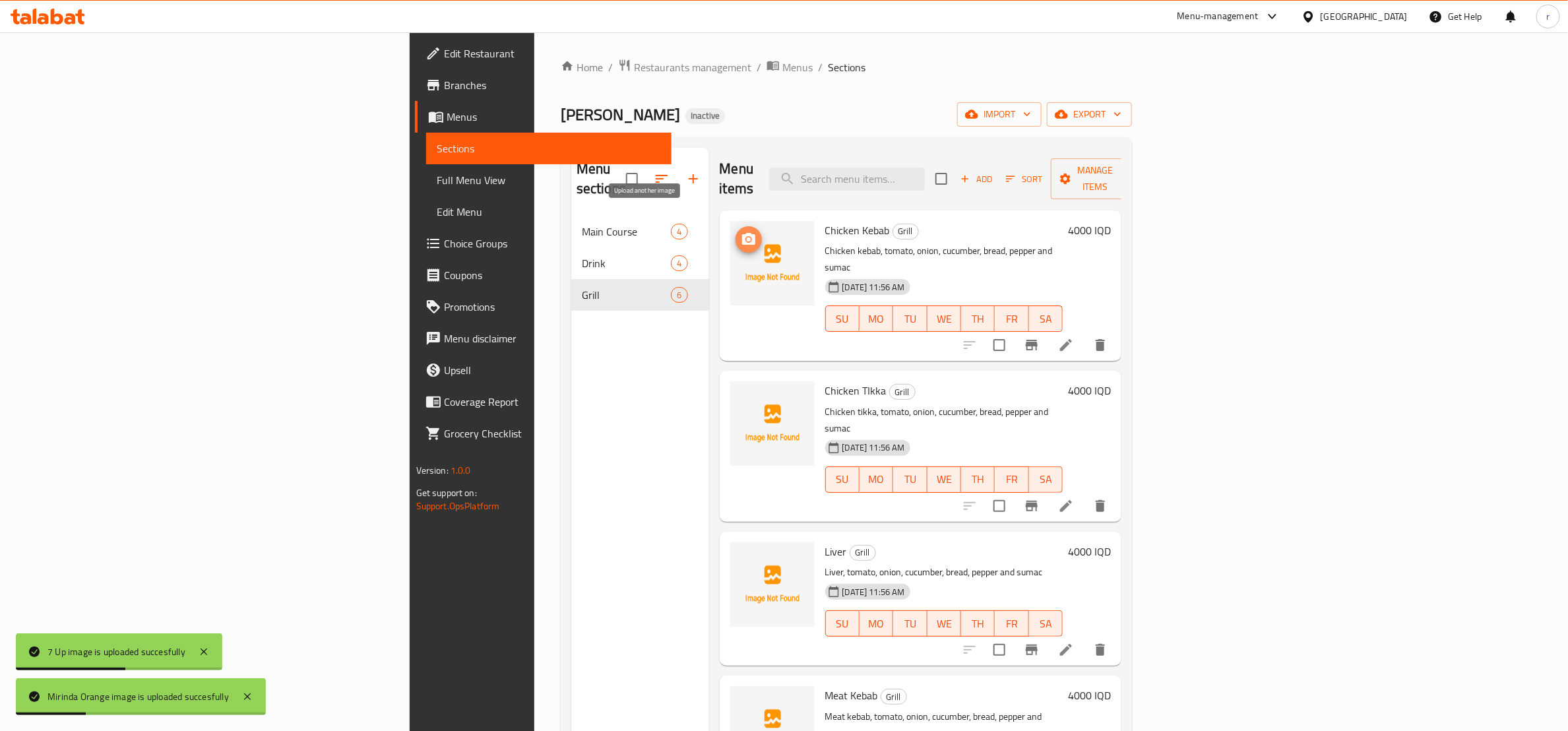
click at [742, 233] on icon "upload picture" at bounding box center [749, 239] width 13 height 12
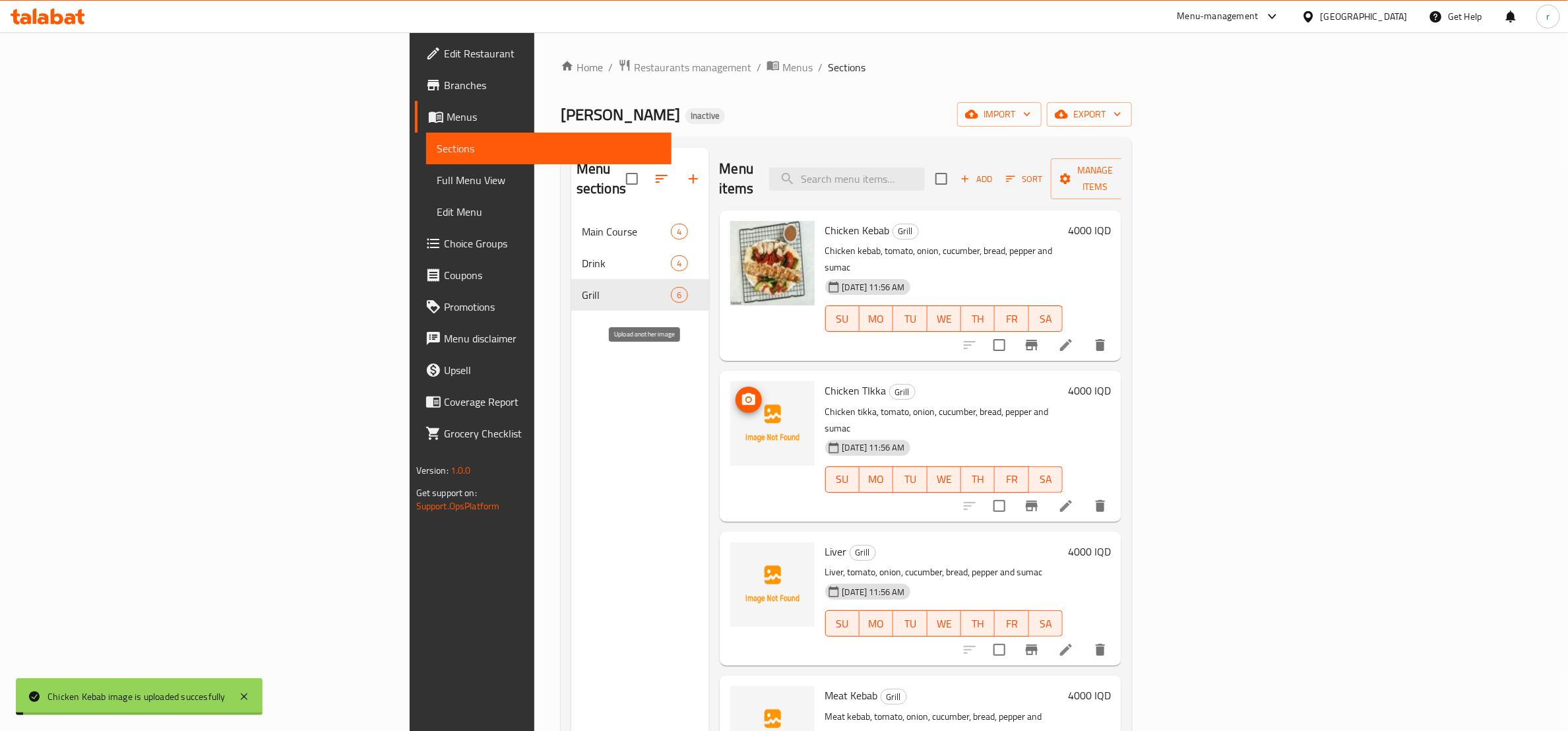
click at [742, 393] on icon "upload picture" at bounding box center [749, 399] width 13 height 12
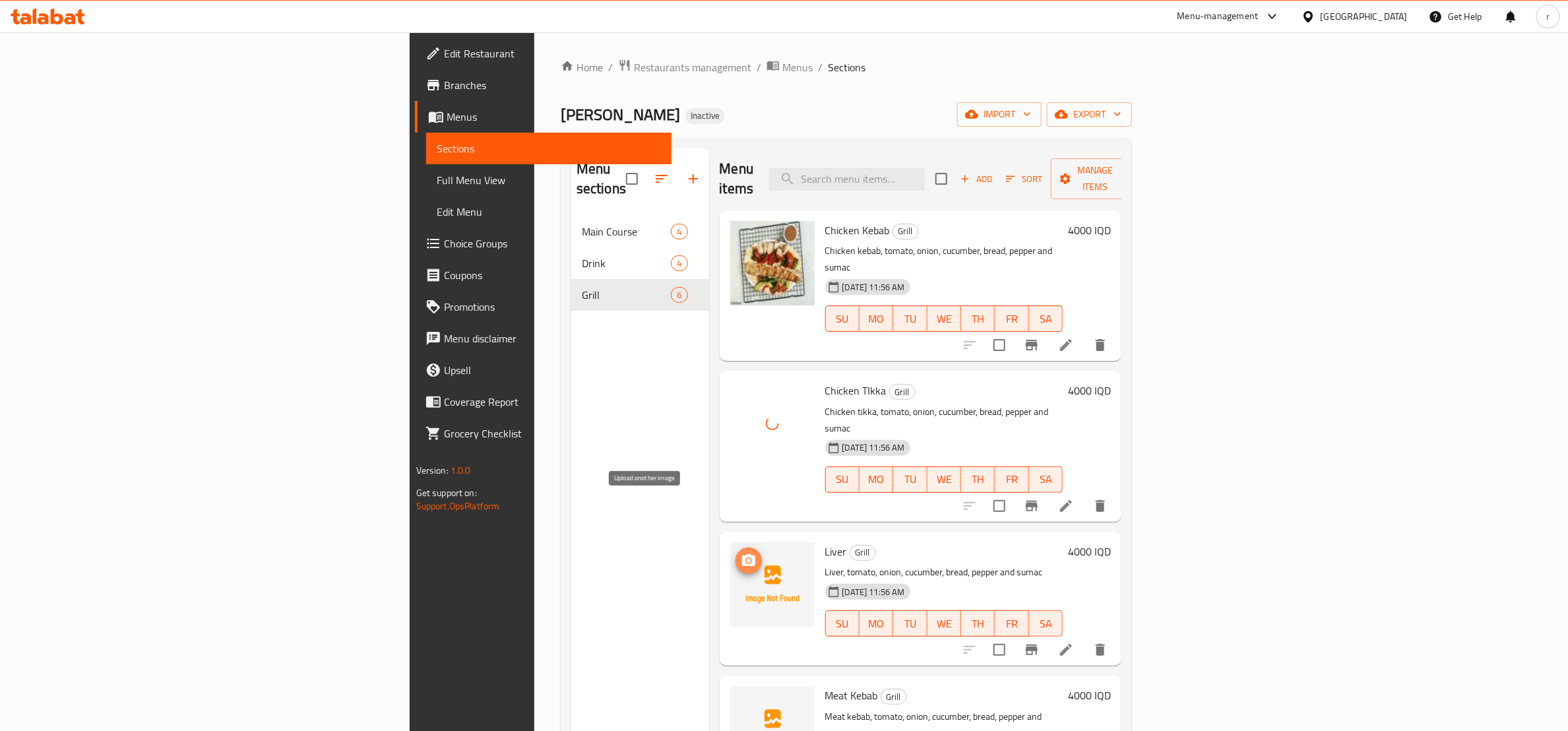
click at [741, 553] on icon "upload picture" at bounding box center [749, 561] width 16 height 16
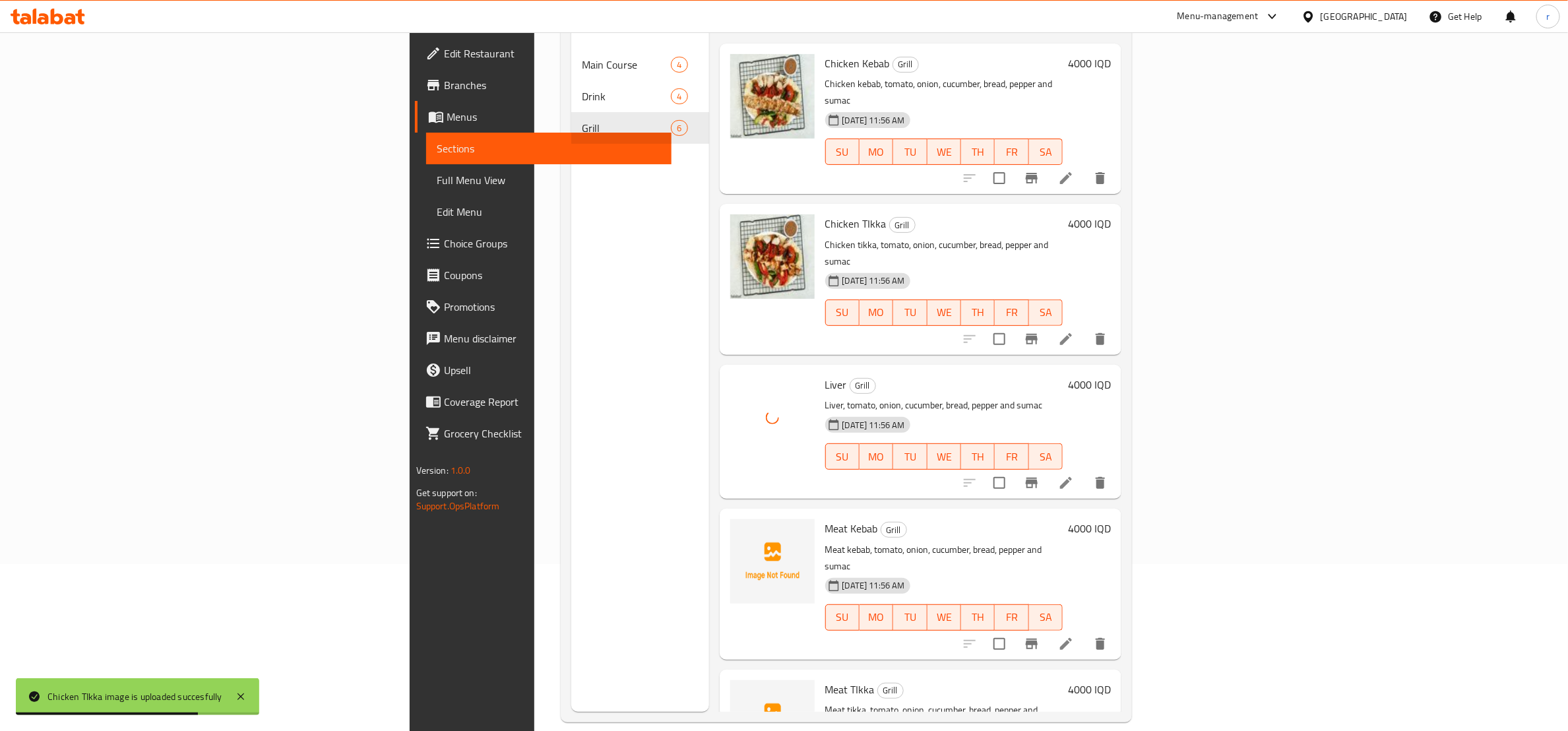
scroll to position [185, 0]
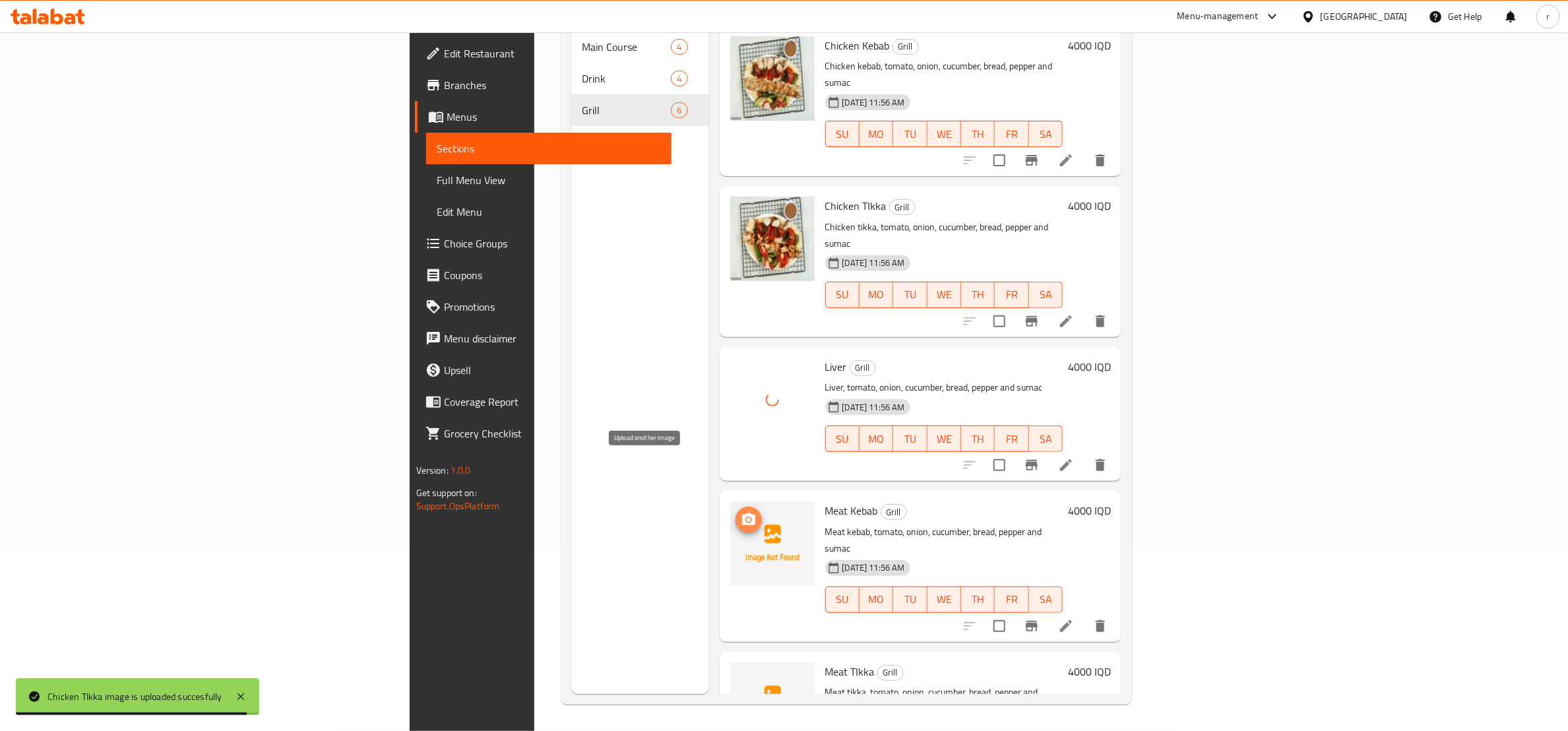
click at [741, 512] on icon "upload picture" at bounding box center [749, 520] width 16 height 16
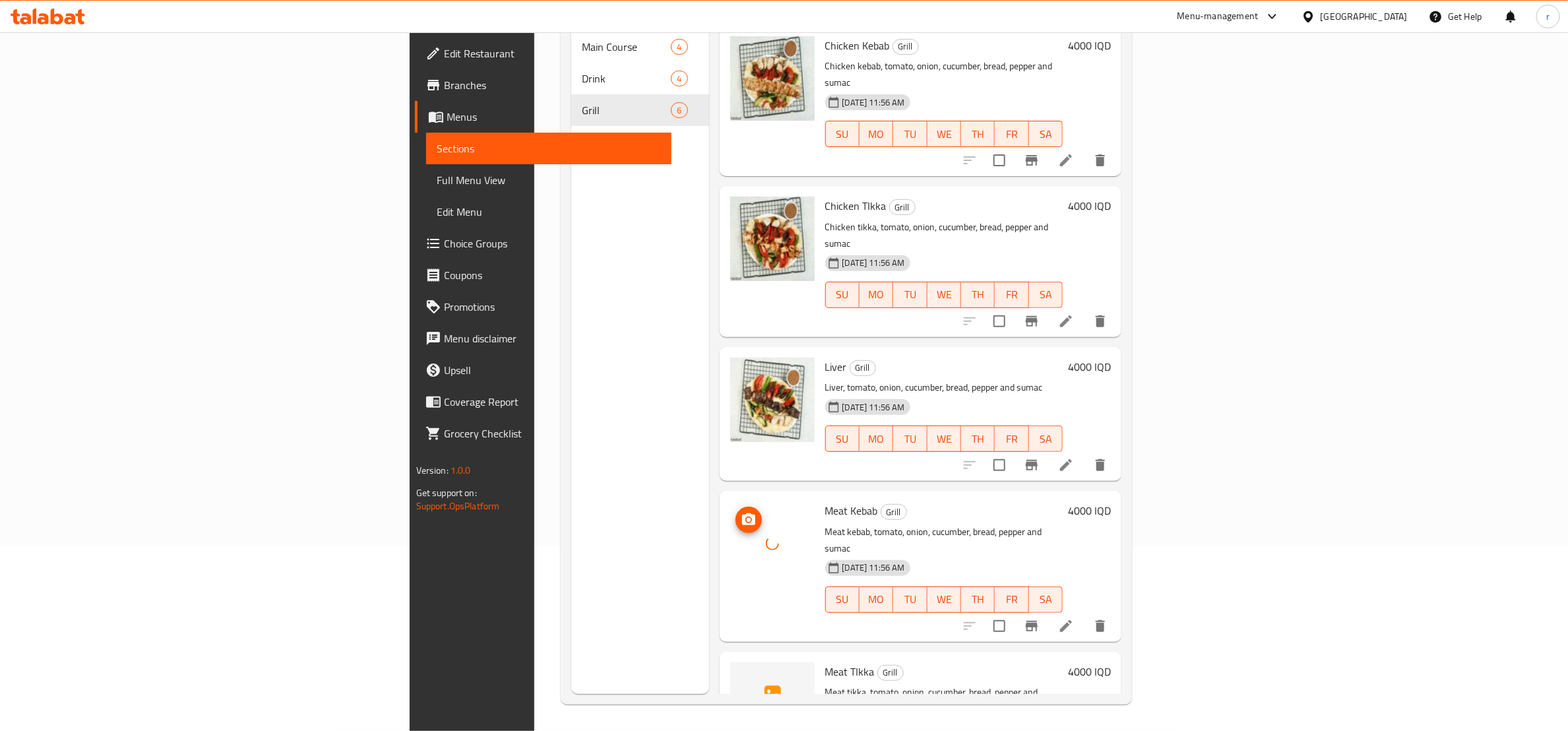
scroll to position [165, 0]
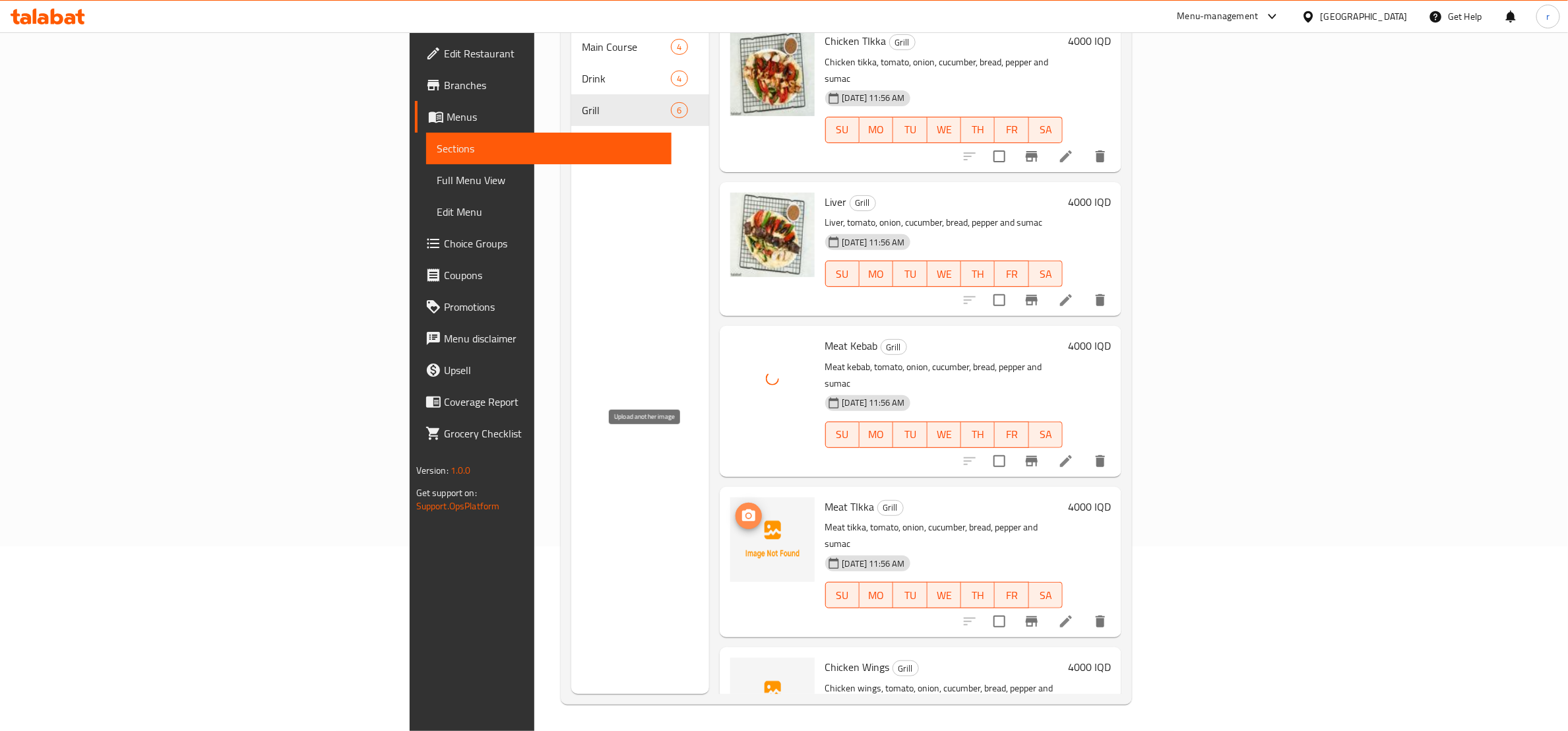
click at [736, 503] on button "upload picture" at bounding box center [749, 516] width 27 height 27
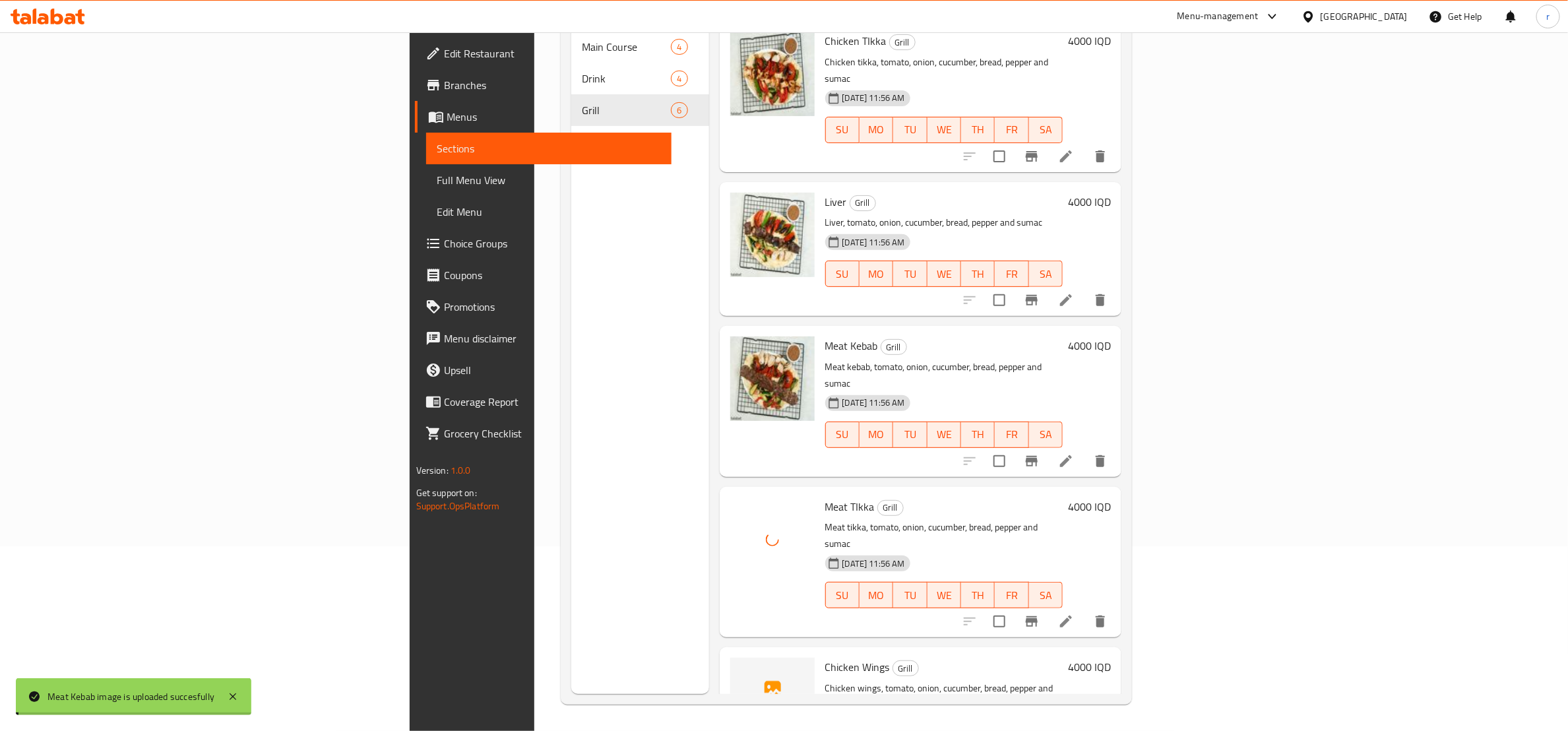
scroll to position [166, 0]
click at [730, 657] on img at bounding box center [773, 699] width 85 height 85
click at [746, 673] on circle "upload picture" at bounding box center [748, 675] width 4 height 4
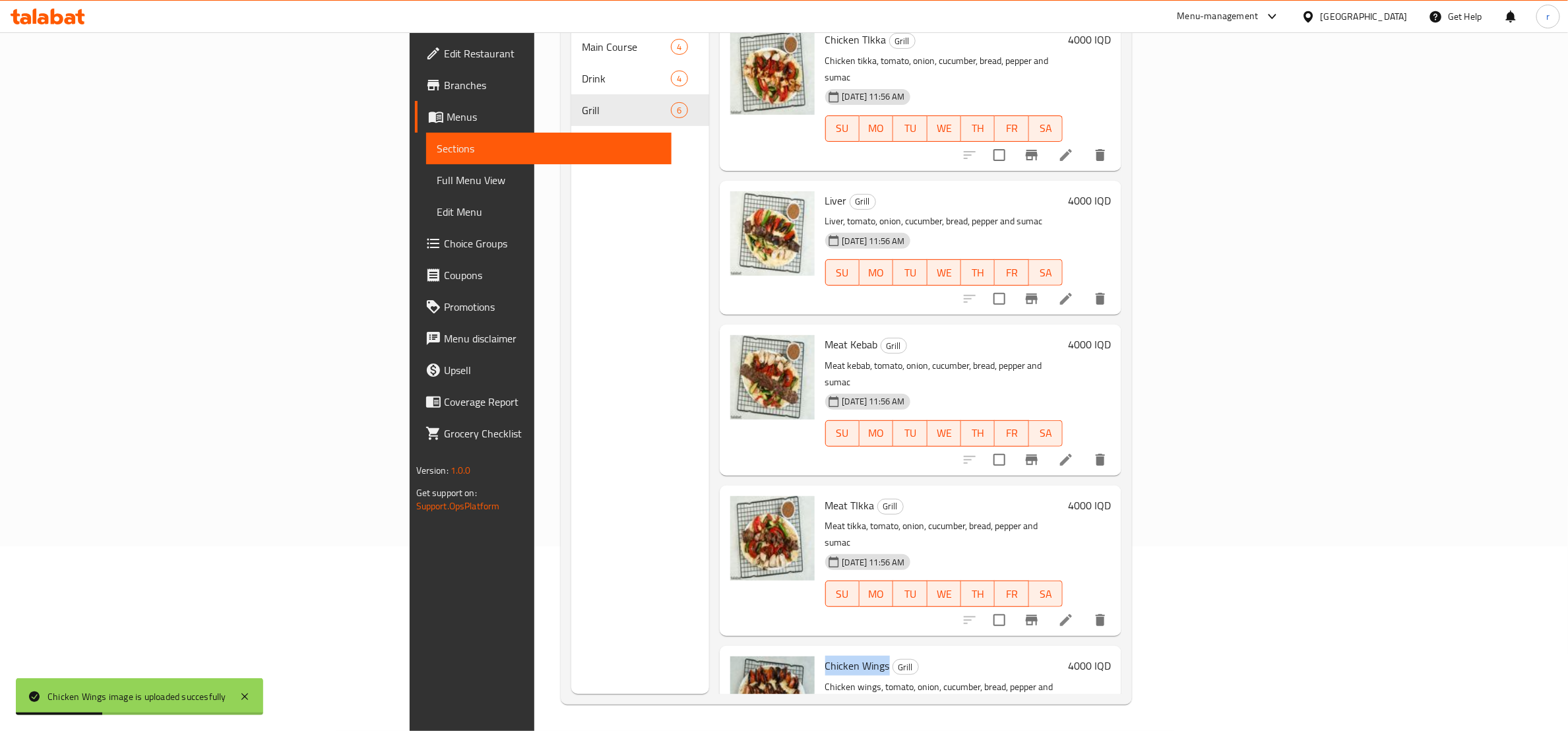
drag, startPoint x: 723, startPoint y: 580, endPoint x: 785, endPoint y: 576, distance: 62.1
click at [826, 656] on span "Chicken Wings" at bounding box center [858, 666] width 65 height 20
copy span "Chicken Wings"
click at [742, 668] on icon "upload picture" at bounding box center [749, 674] width 13 height 12
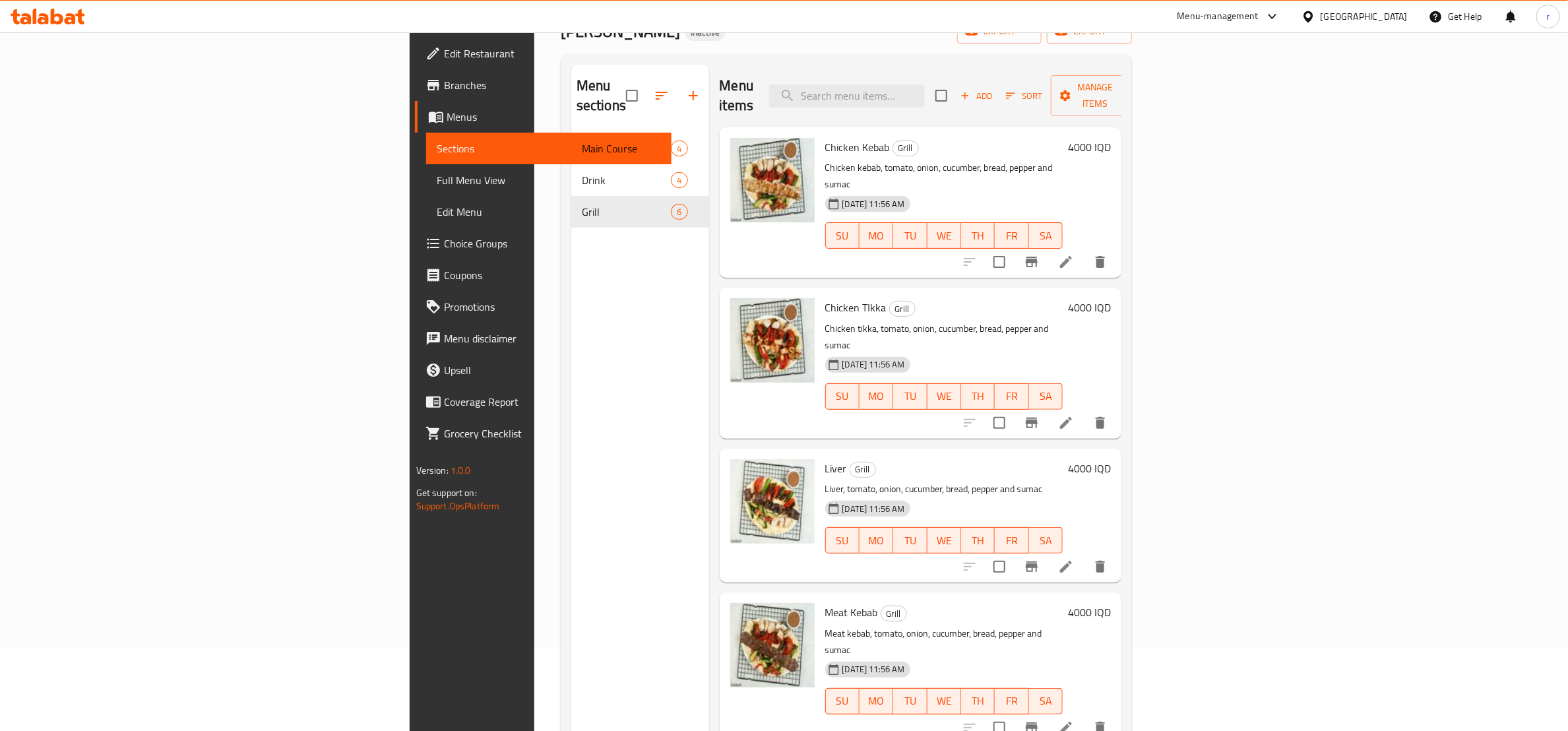
scroll to position [0, 0]
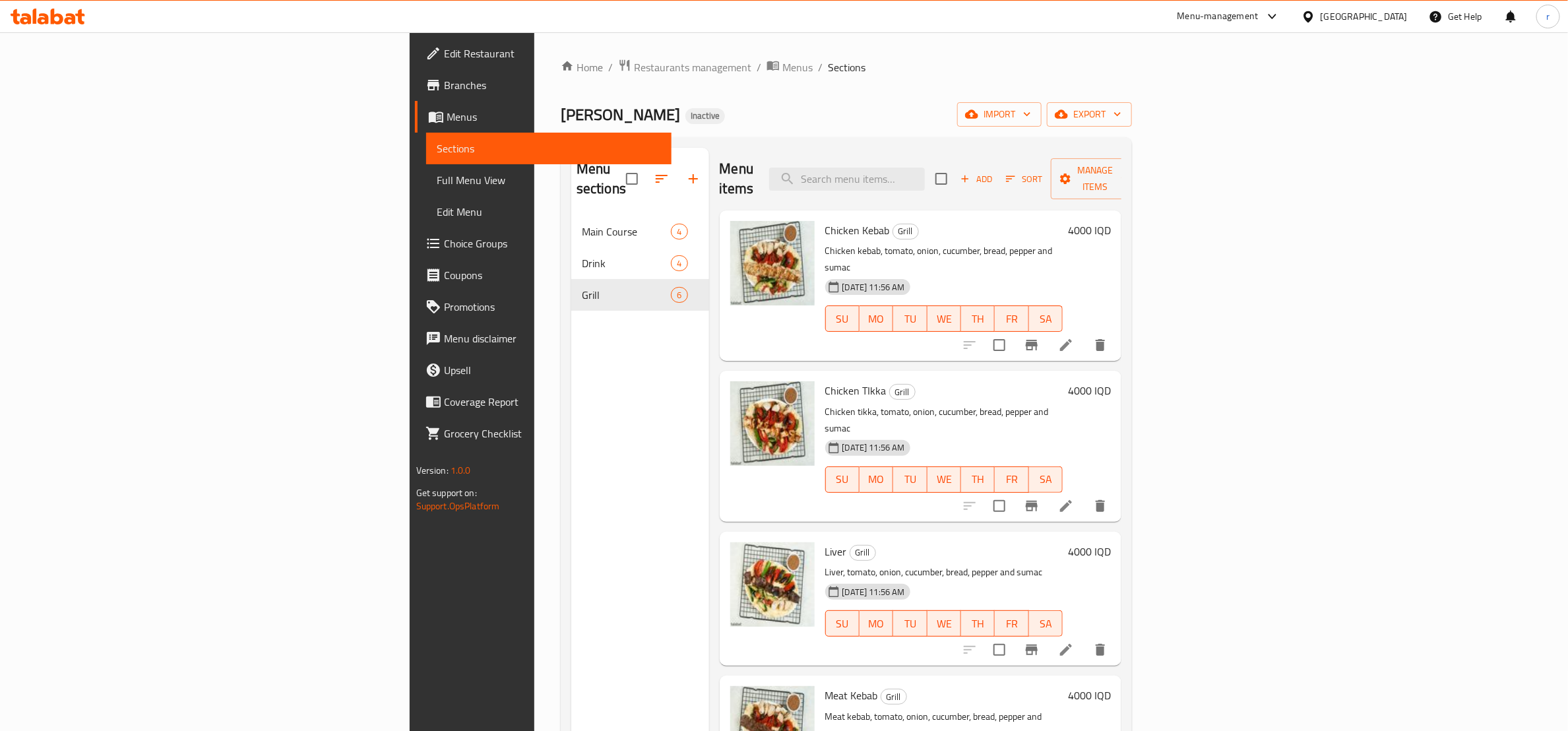
click at [571, 432] on div "Menu sections Main Course 4 Drink 4 Grill 6" at bounding box center [640, 513] width 138 height 731
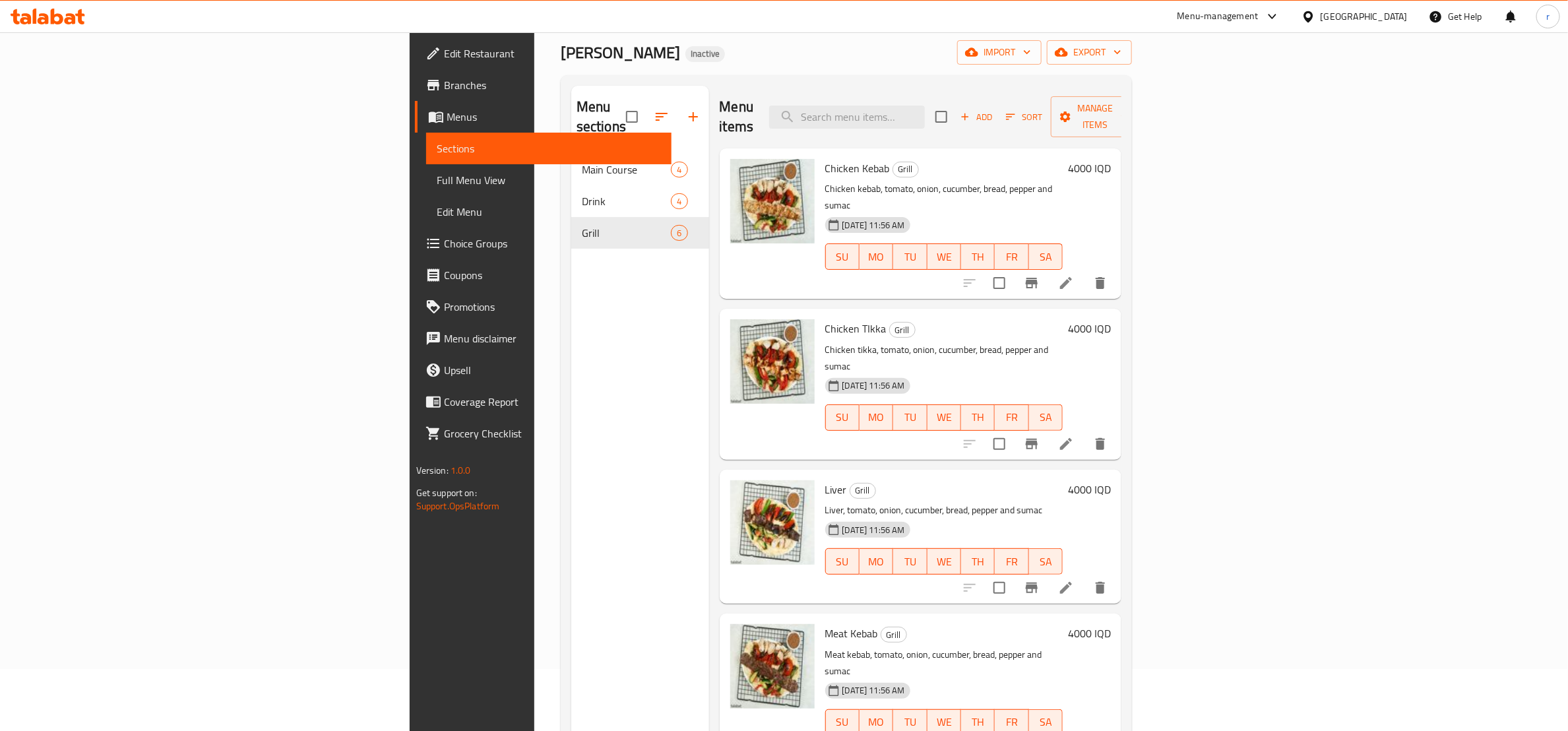
scroll to position [20, 0]
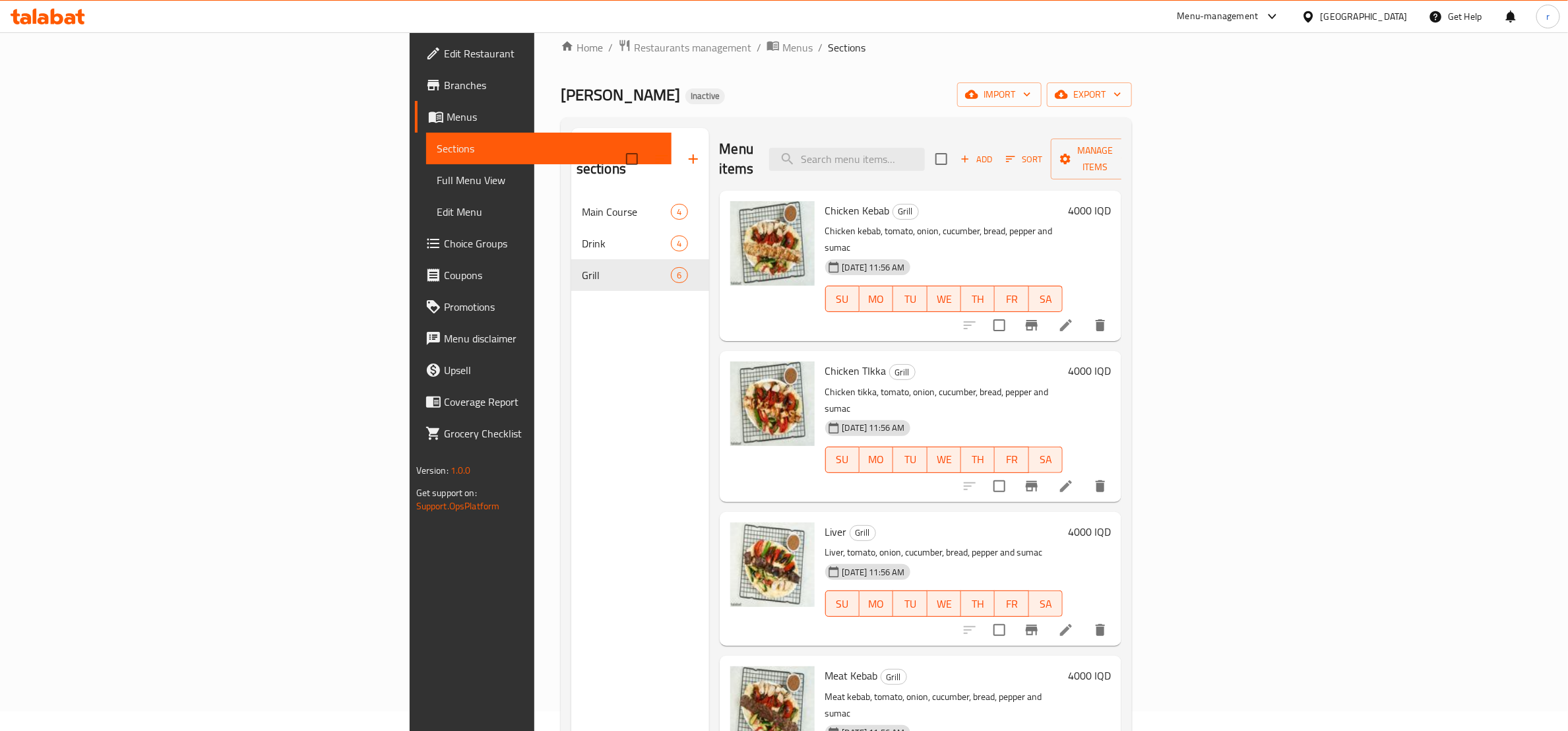
click at [826, 201] on span "Chicken Kebab" at bounding box center [858, 211] width 65 height 20
drag, startPoint x: 721, startPoint y: 187, endPoint x: 788, endPoint y: 194, distance: 67.4
click at [820, 196] on div "Chicken Kebab Grill Chicken kebab, tomato, onion, cucumber, bread, pepper and s…" at bounding box center [944, 266] width 249 height 140
copy span "Chicken Kebab"
click at [736, 208] on button "upload picture" at bounding box center [749, 219] width 27 height 27
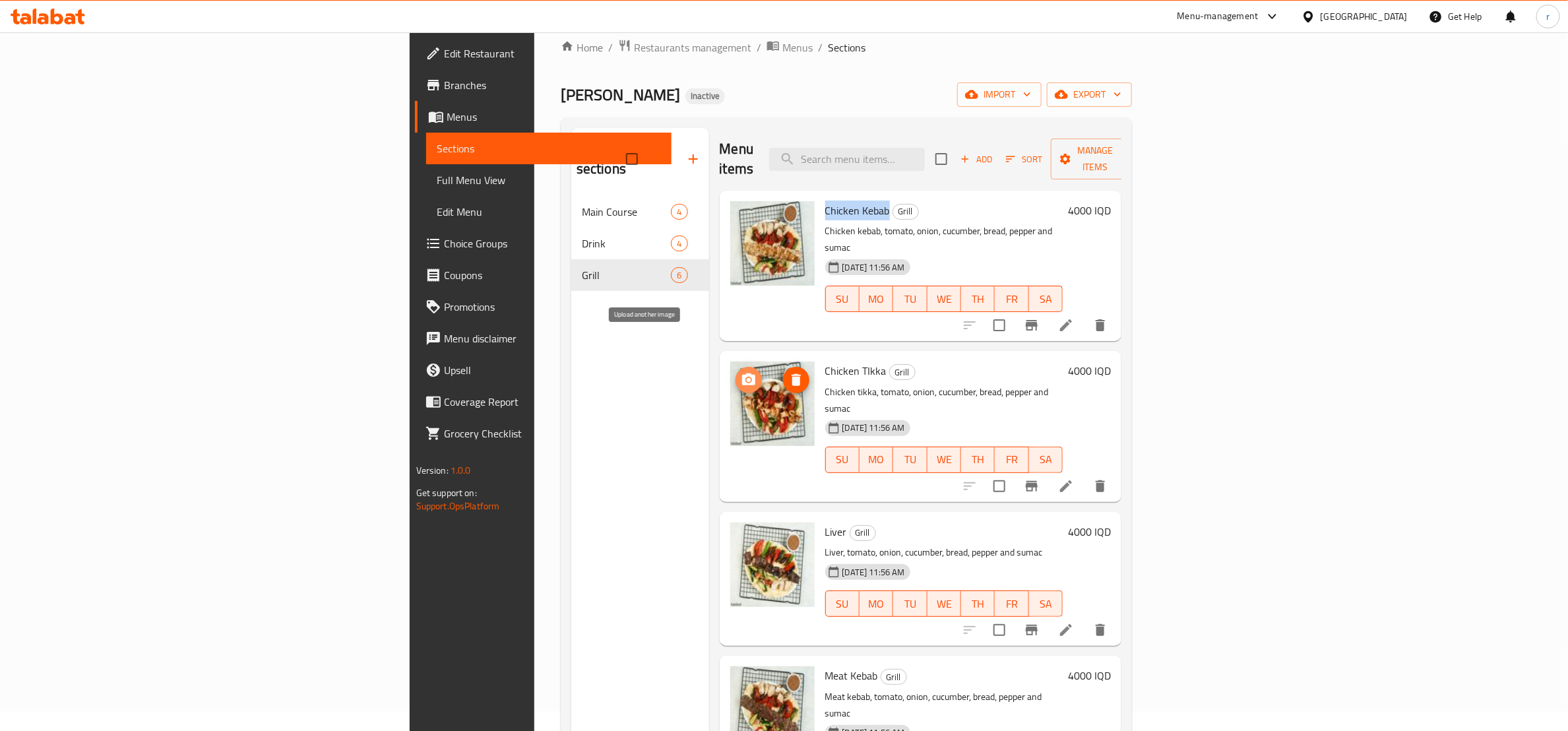
click at [741, 372] on icon "upload picture" at bounding box center [749, 380] width 16 height 16
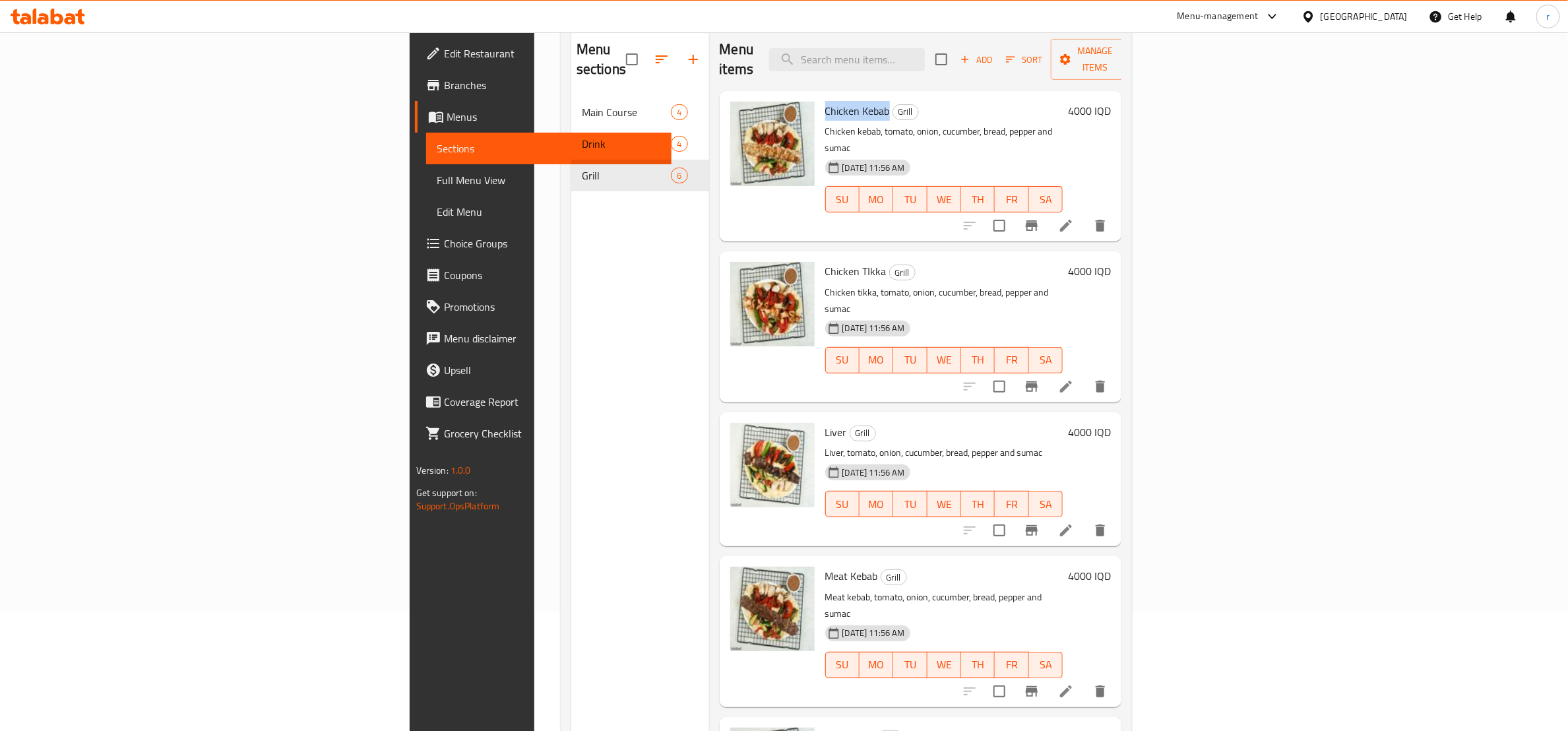
scroll to position [185, 0]
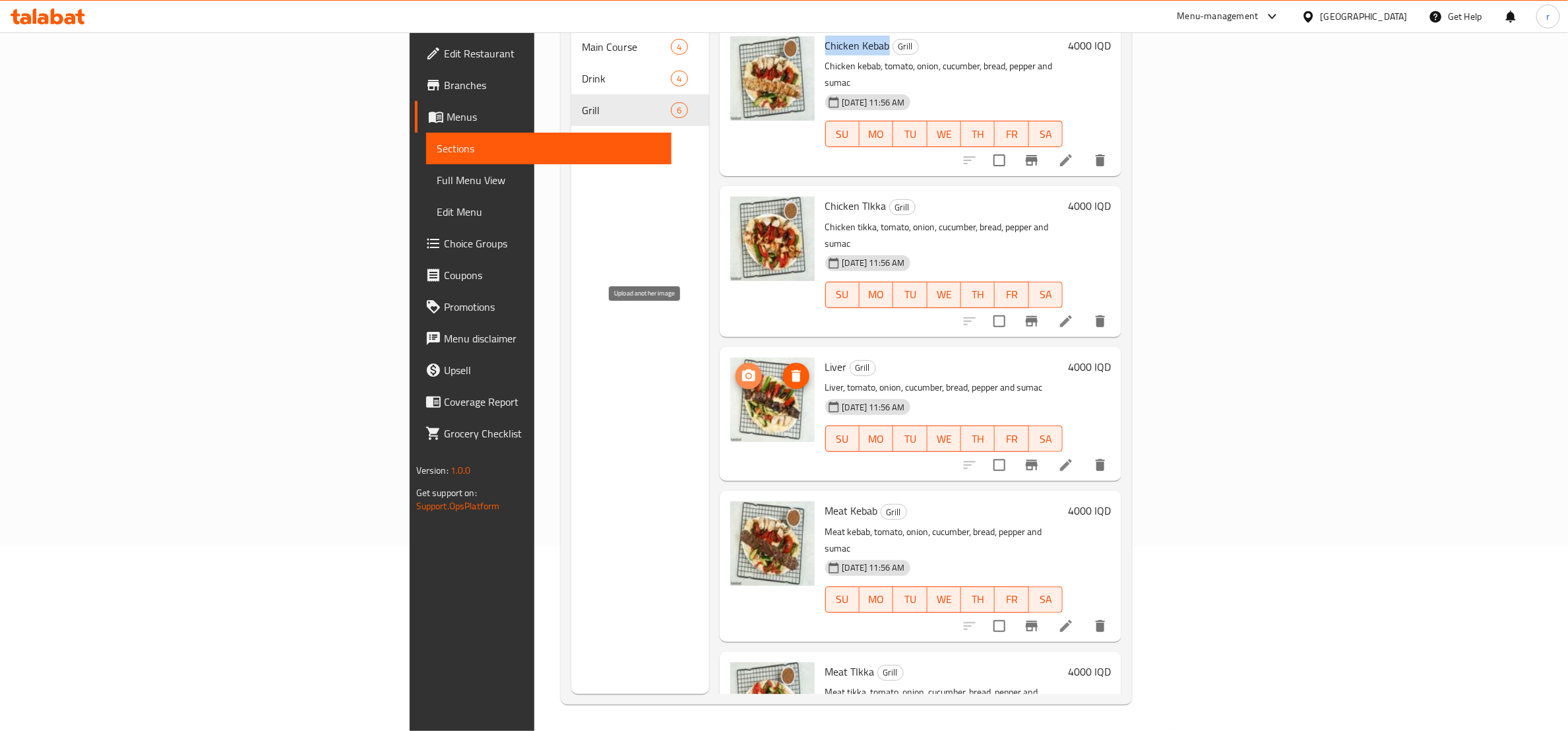
click at [741, 368] on icon "upload picture" at bounding box center [749, 376] width 16 height 16
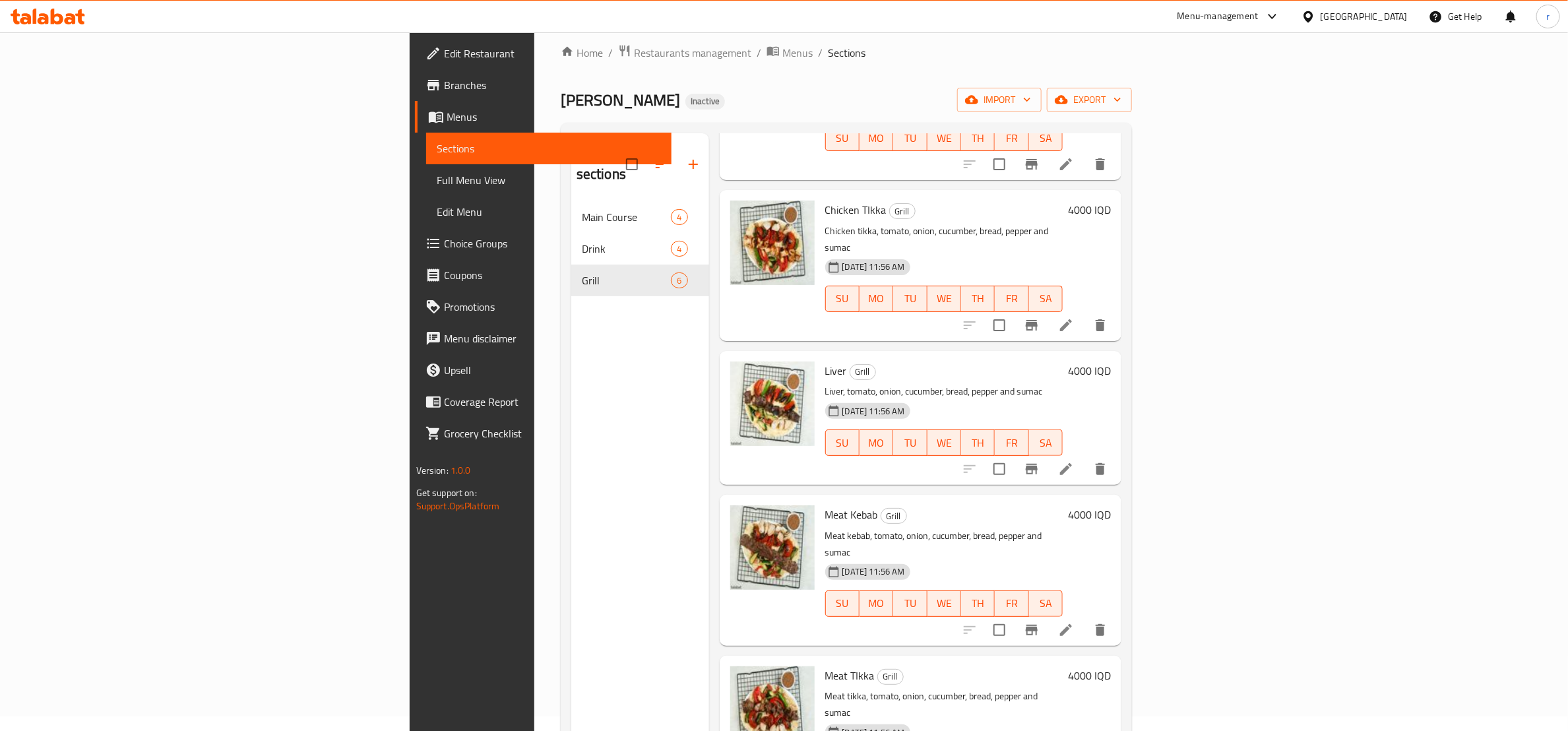
scroll to position [0, 0]
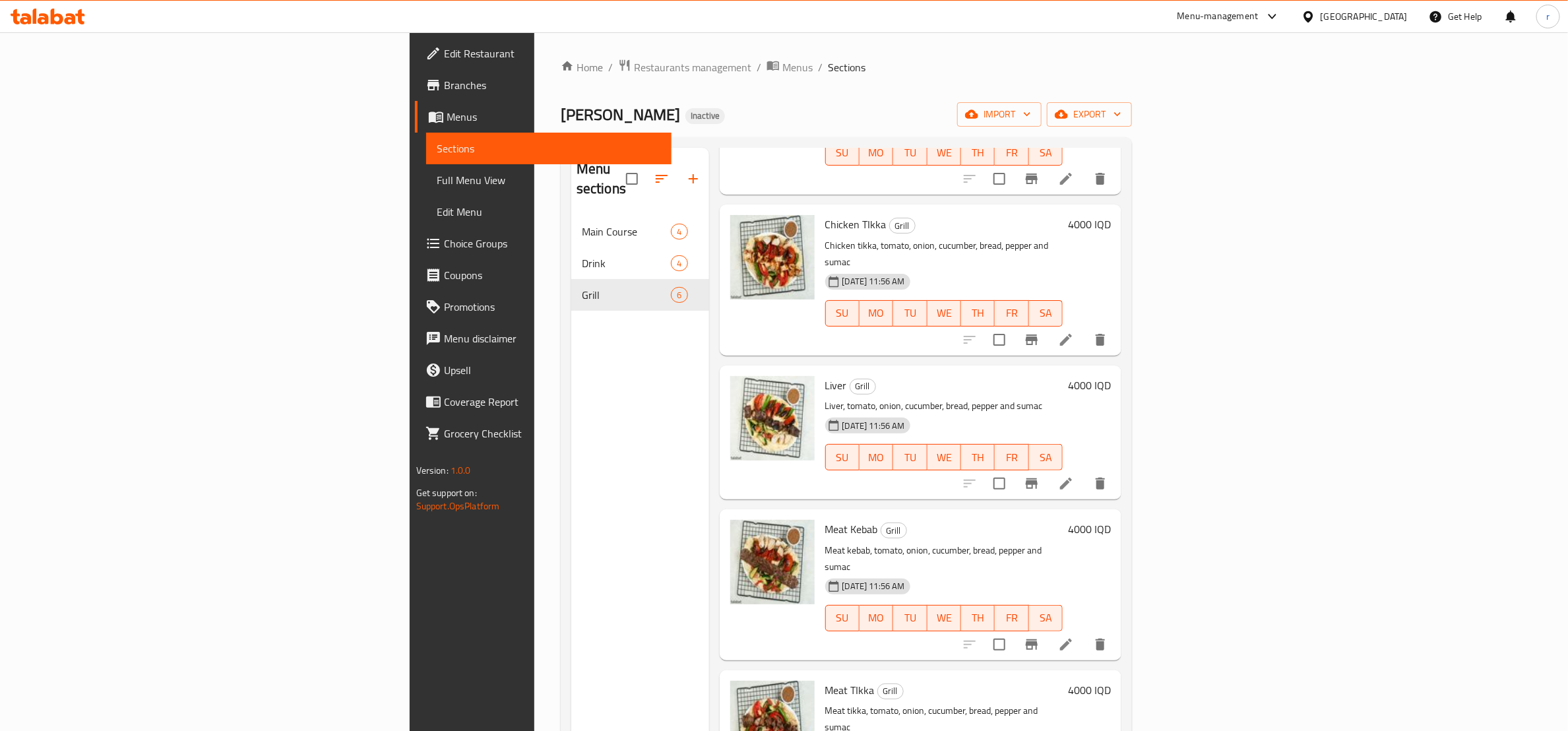
click at [437, 187] on span "Full Menu View" at bounding box center [549, 180] width 224 height 16
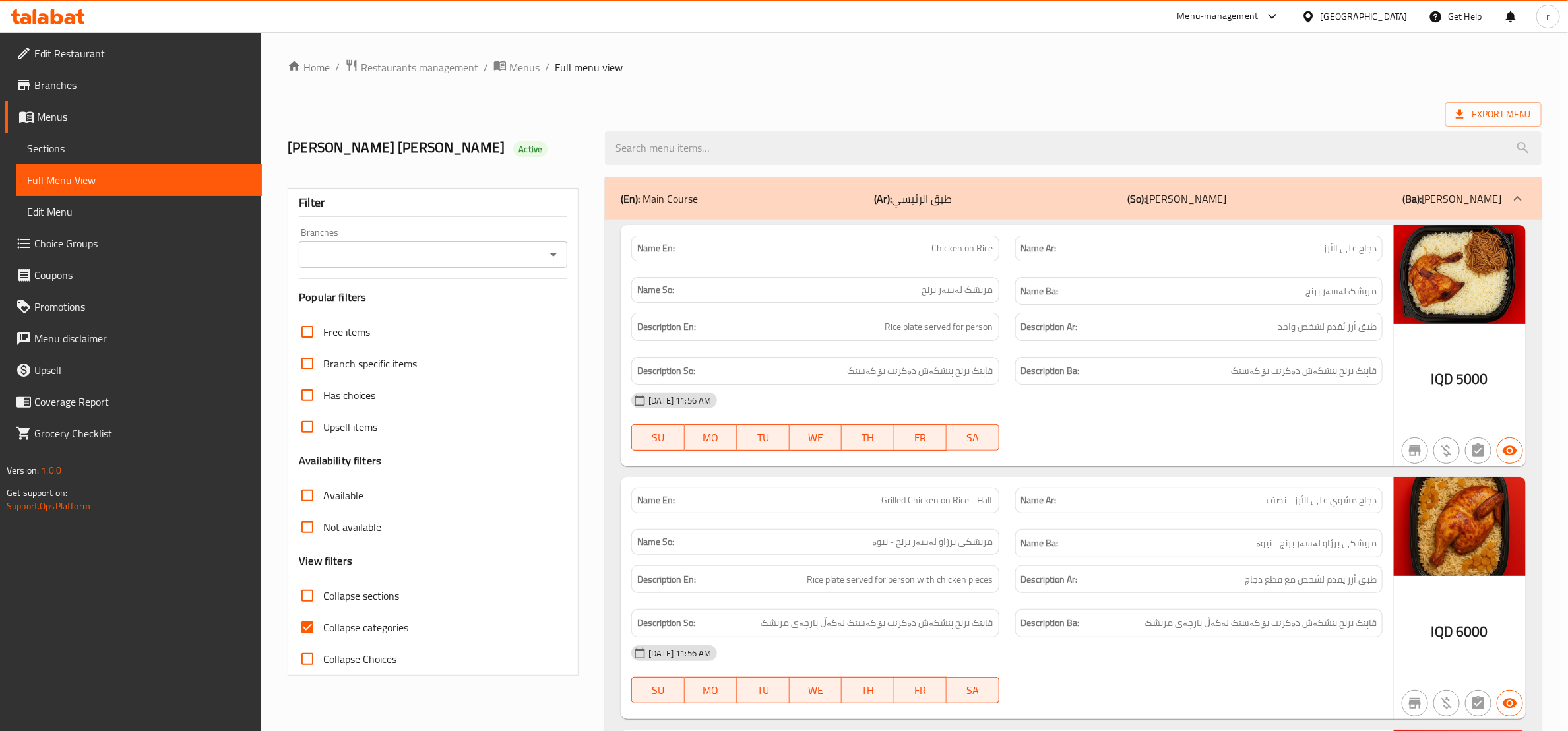
click at [307, 620] on input "Collapse categories" at bounding box center [308, 627] width 32 height 32
checkbox input "false"
click at [558, 252] on icon "Open" at bounding box center [553, 254] width 16 height 16
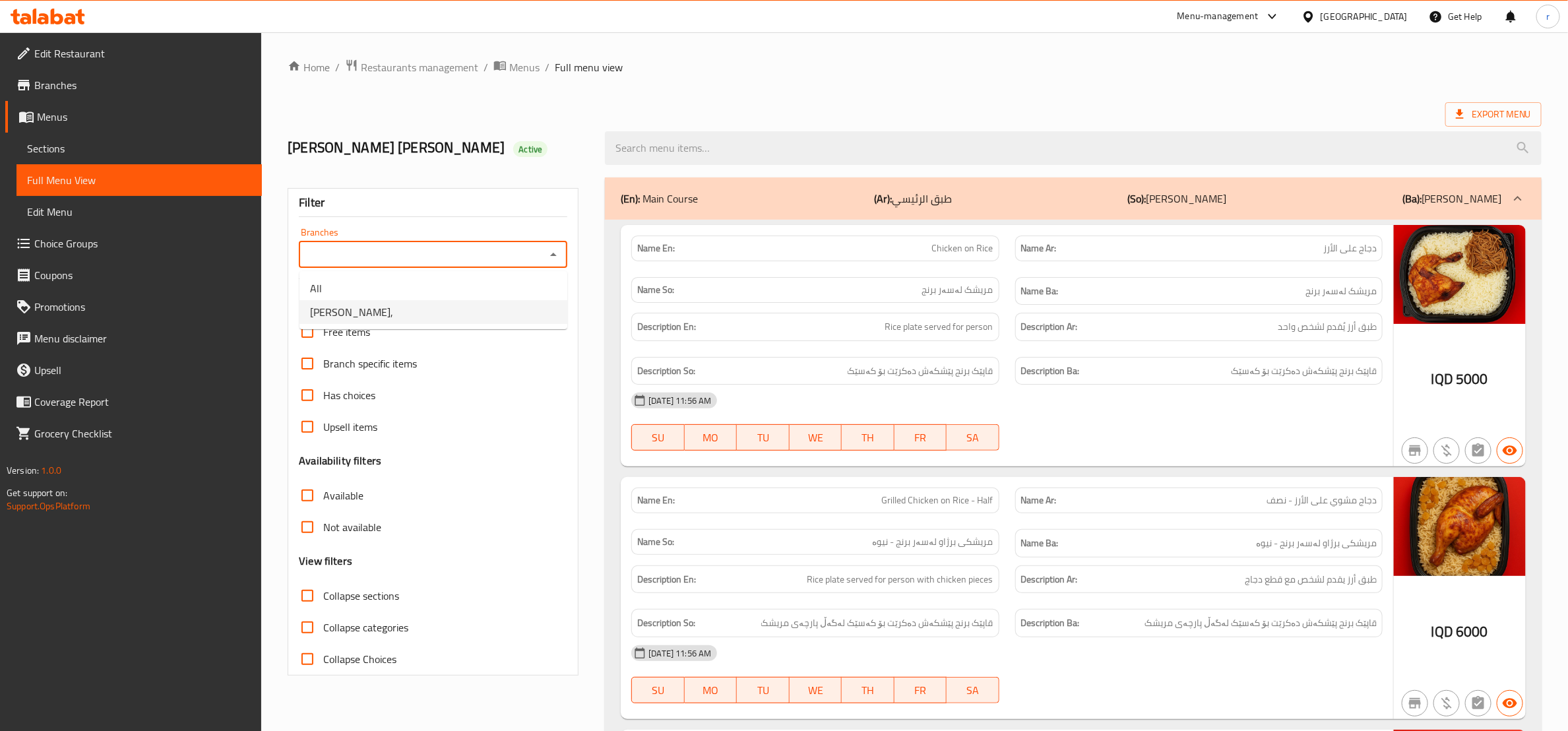
click at [503, 309] on li "Bas Mrishk," at bounding box center [433, 312] width 268 height 24
type input "Bas Mrishk,"
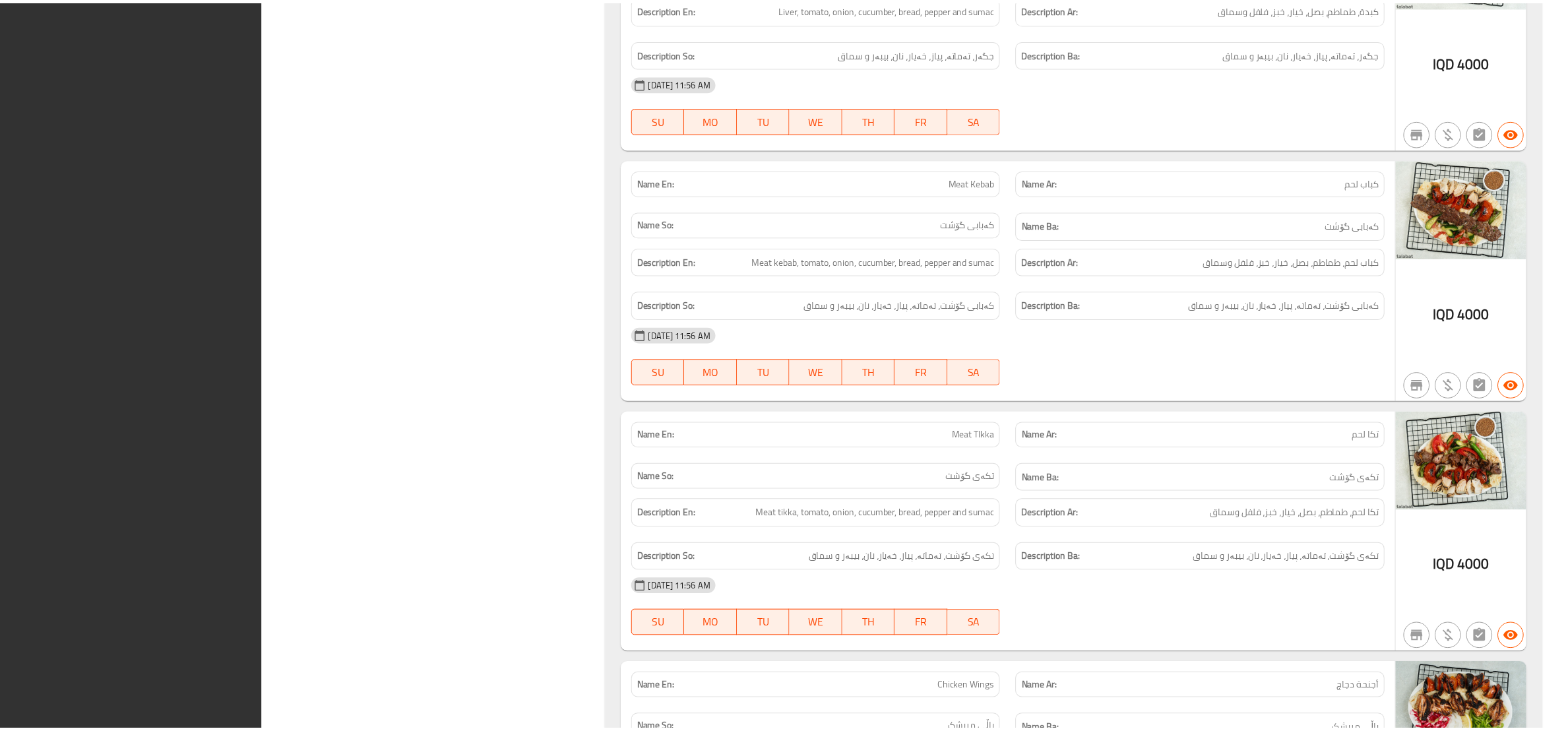
scroll to position [3252, 0]
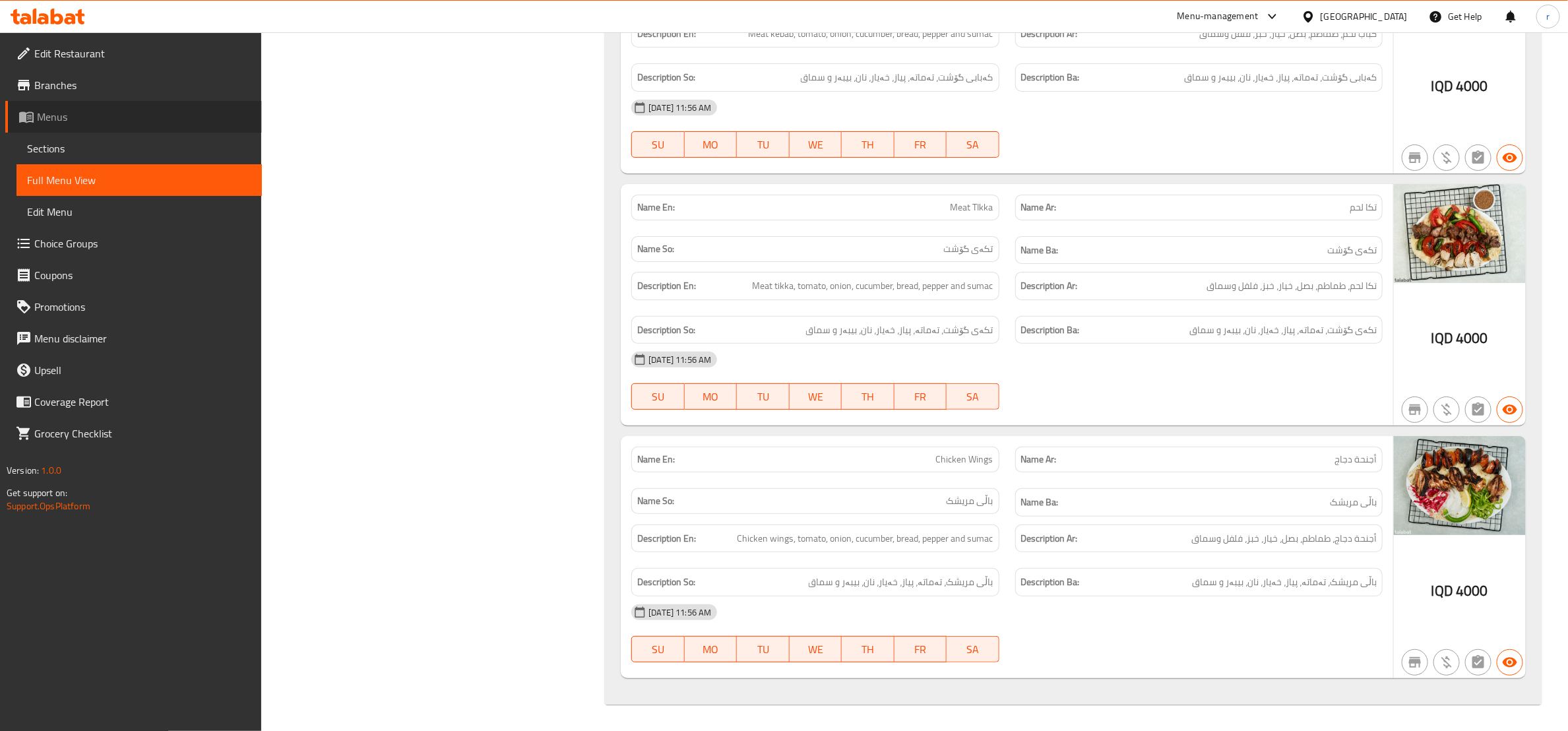
click at [119, 111] on span "Menus" at bounding box center [144, 116] width 214 height 16
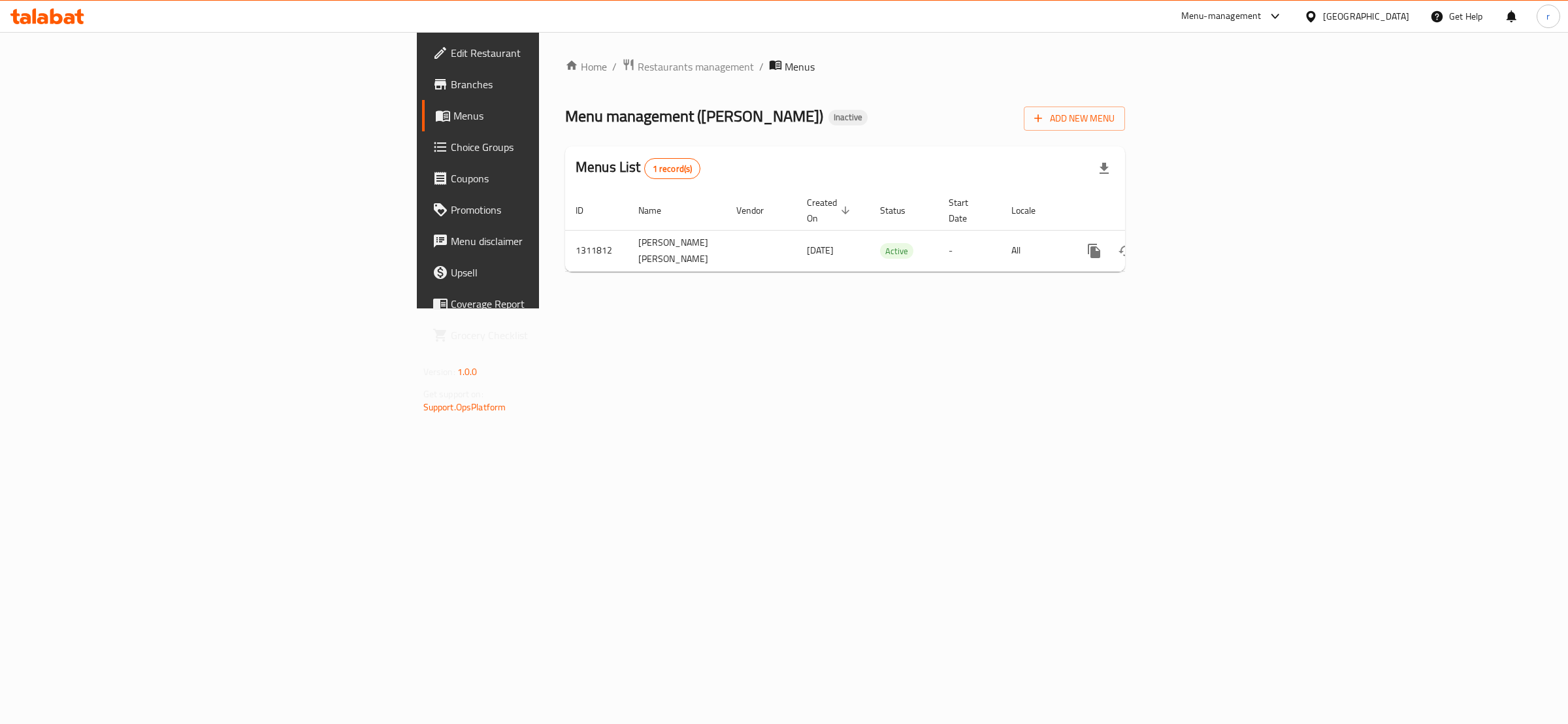
click at [451, 81] on span "Branches" at bounding box center [559, 84] width 218 height 16
